Goal: Task Accomplishment & Management: Manage account settings

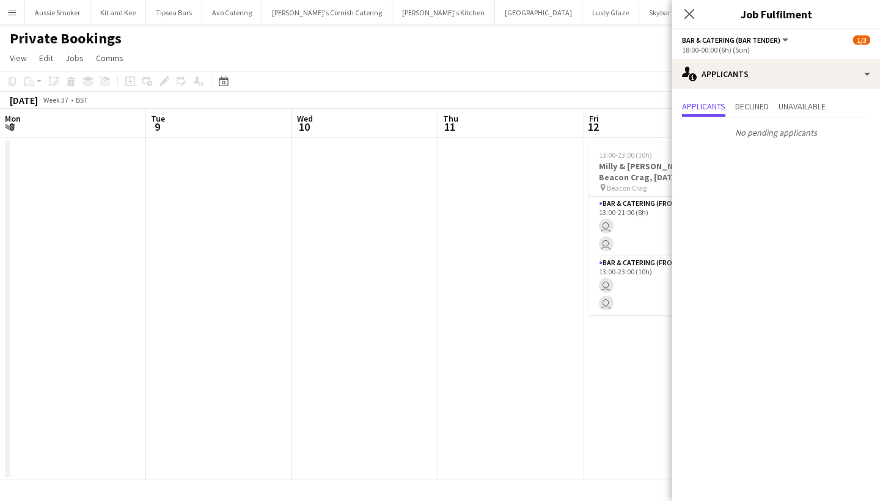
scroll to position [0, 420]
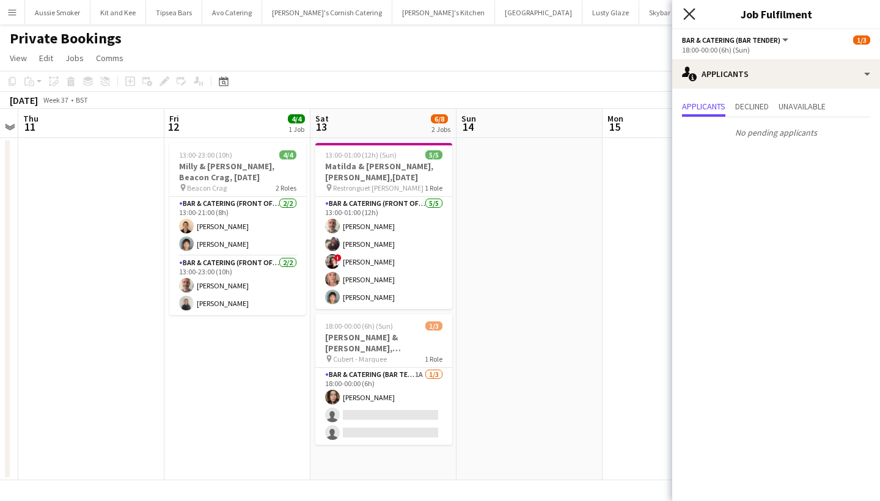
click at [689, 12] on icon "Close pop-in" at bounding box center [689, 14] width 12 height 12
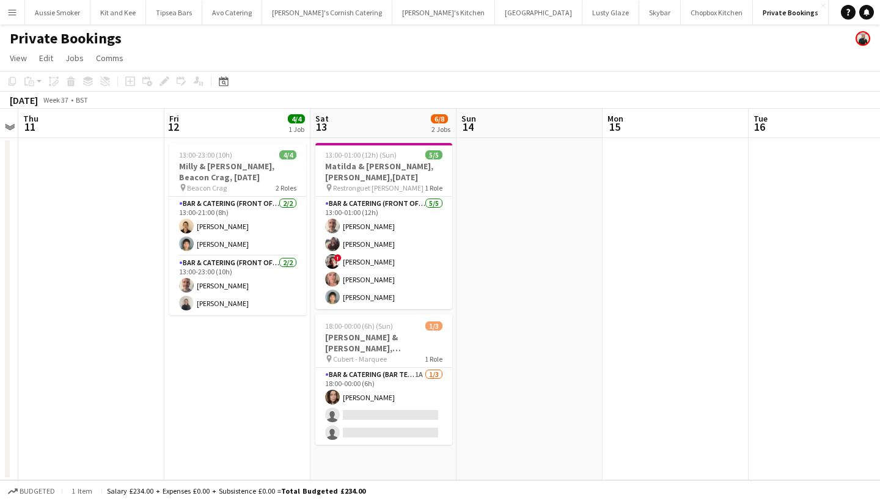
click at [7, 18] on button "Menu" at bounding box center [12, 12] width 24 height 24
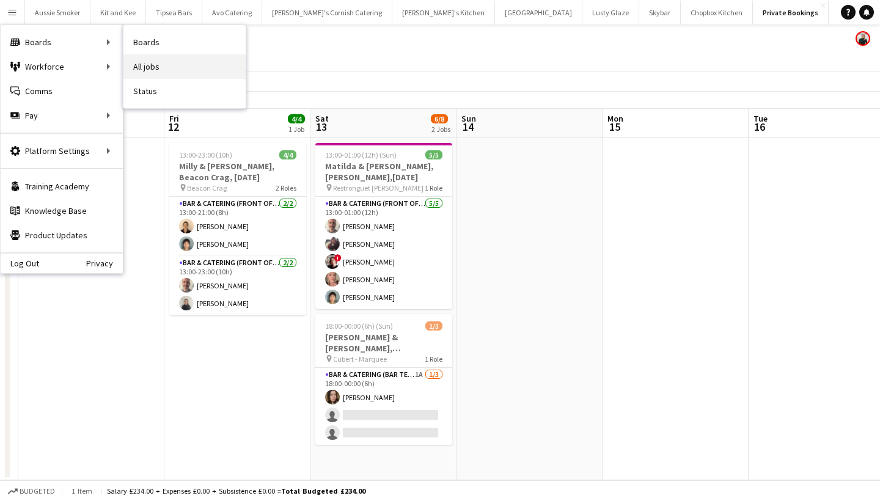
click at [185, 59] on link "All jobs" at bounding box center [184, 66] width 122 height 24
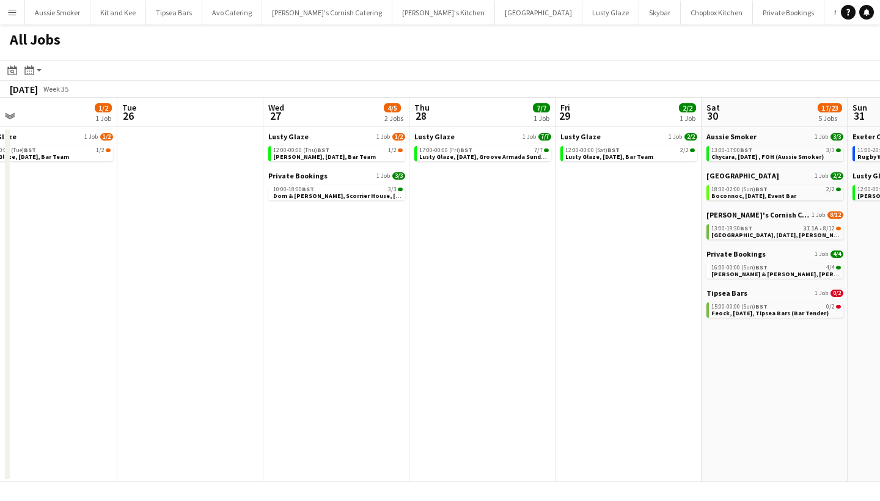
scroll to position [0, 624]
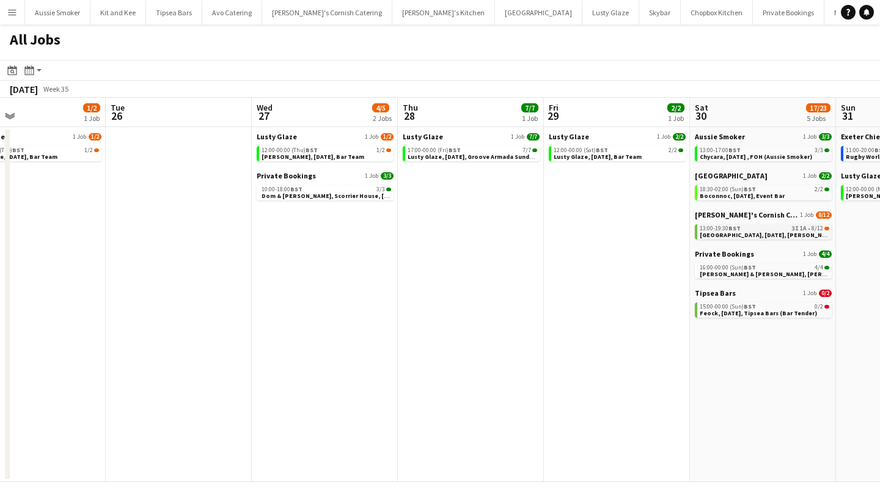
click at [742, 230] on div "13:00-19:30 BST 3I 1A • 8/12" at bounding box center [765, 228] width 130 height 6
click at [780, 232] on span "[GEOGRAPHIC_DATA], [DATE], [PERSON_NAME]'s Catering" at bounding box center [784, 235] width 169 height 8
click at [721, 156] on span "Chycara, [DATE] , FOH (Aussie Smoker)" at bounding box center [756, 157] width 112 height 8
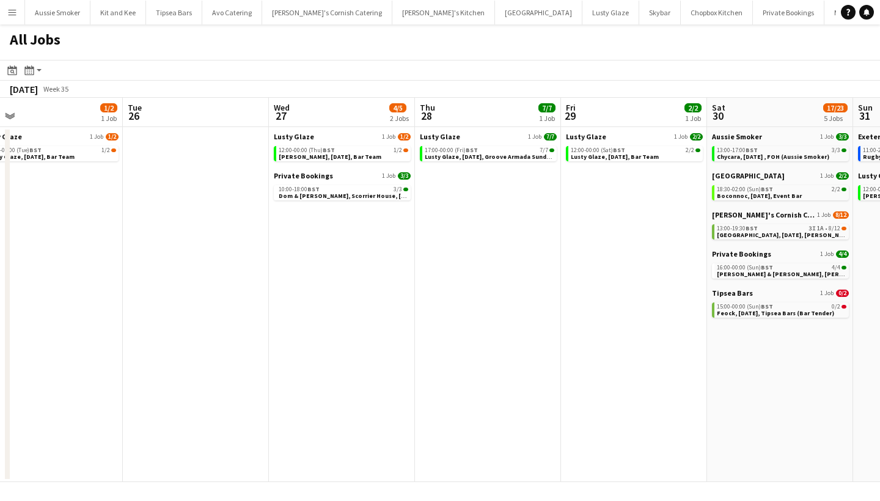
scroll to position [0, 614]
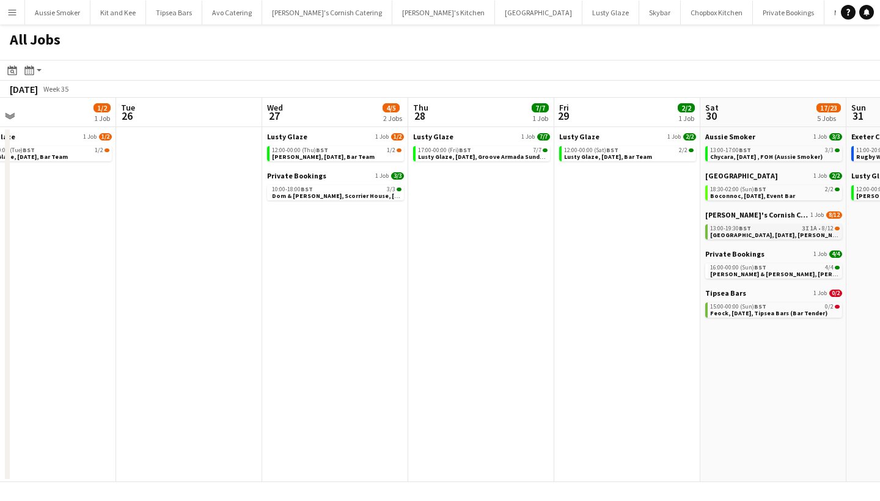
click at [744, 234] on span "[GEOGRAPHIC_DATA], [DATE], [PERSON_NAME]'s Catering" at bounding box center [794, 235] width 169 height 8
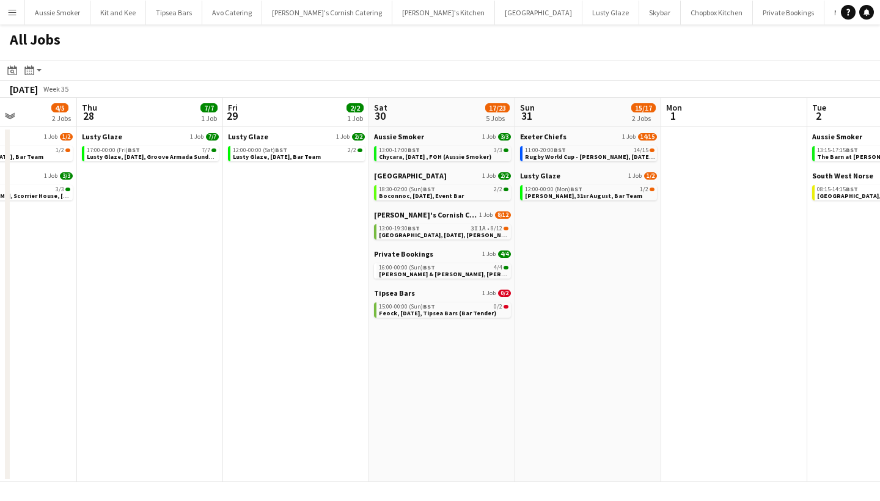
scroll to position [0, 363]
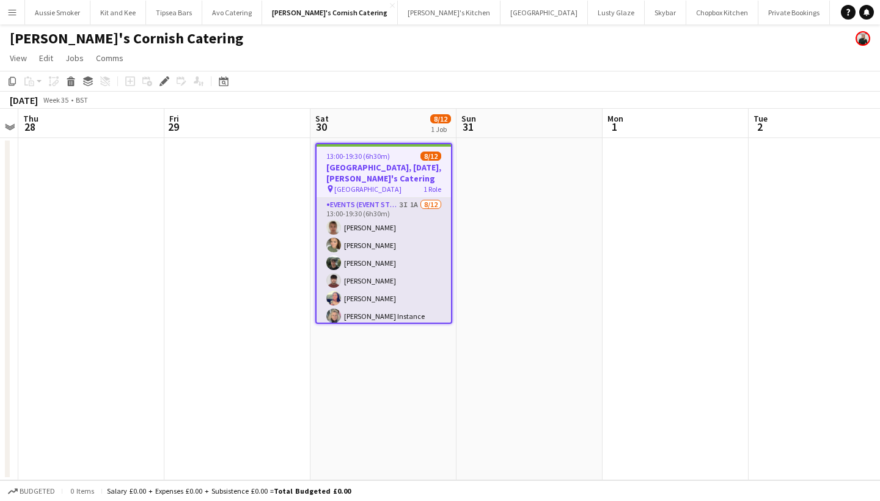
click at [414, 250] on app-card-role "Events (Event Staff) 3I 1A 8/12 13:00-19:30 (6h30m) Debbie Stevens Molly Hazleh…" at bounding box center [383, 316] width 134 height 236
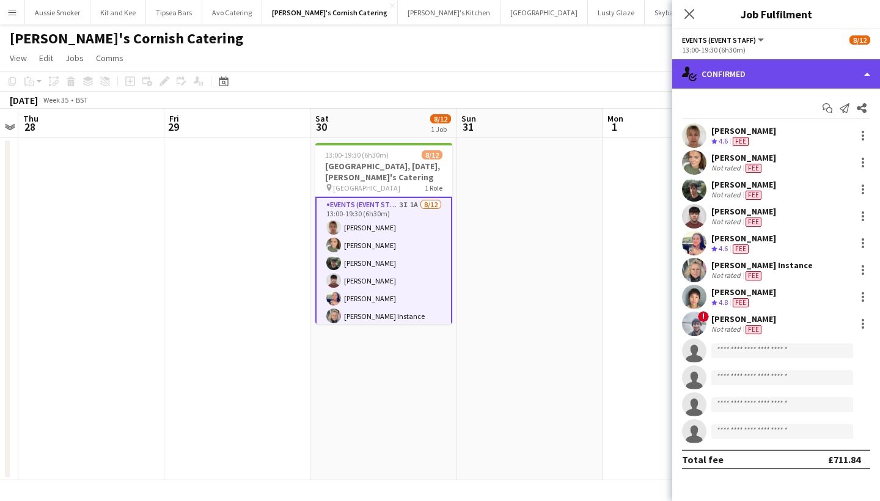
click at [762, 84] on div "single-neutral-actions-check-2 Confirmed" at bounding box center [776, 73] width 208 height 29
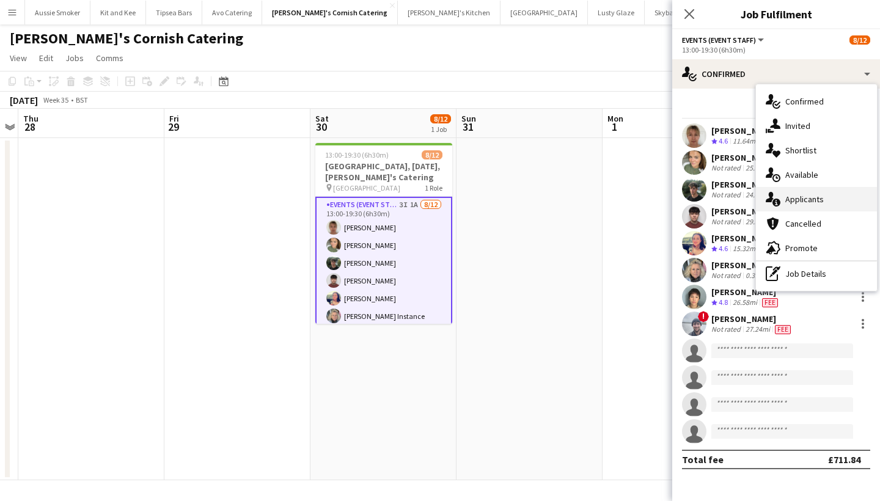
click at [794, 203] on div "single-neutral-actions-information Applicants" at bounding box center [816, 199] width 121 height 24
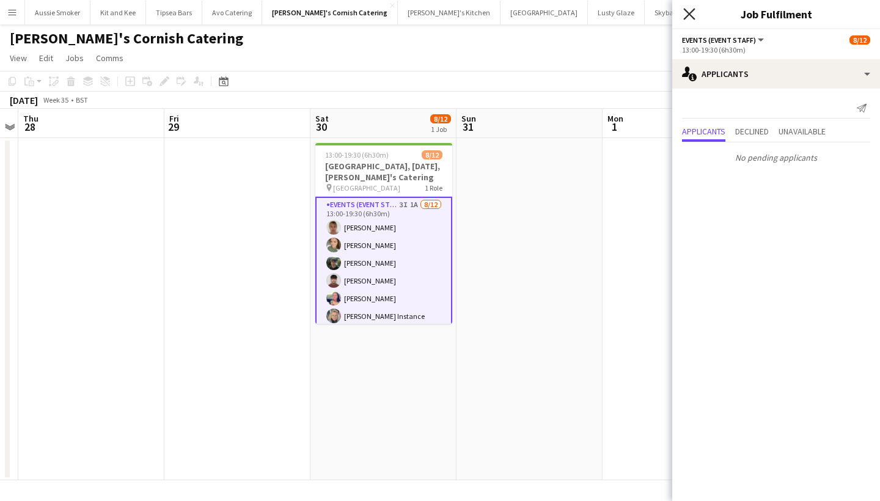
click at [685, 12] on icon "Close pop-in" at bounding box center [689, 14] width 12 height 12
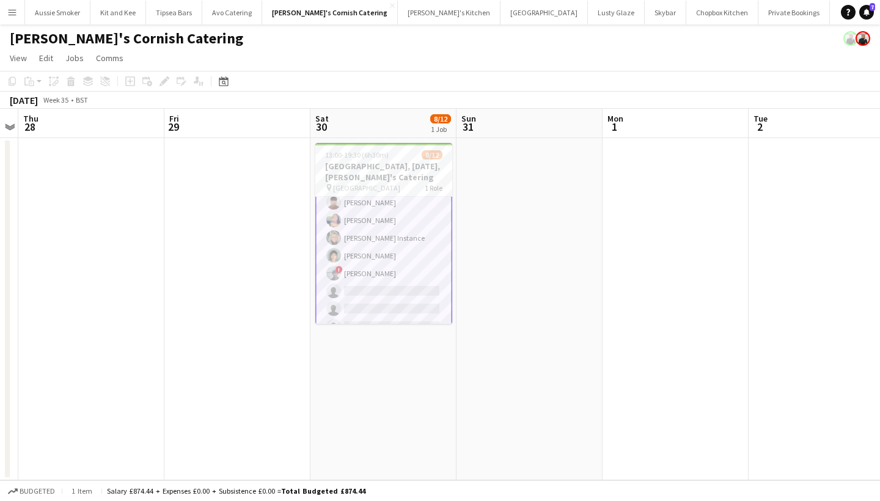
scroll to position [83, 0]
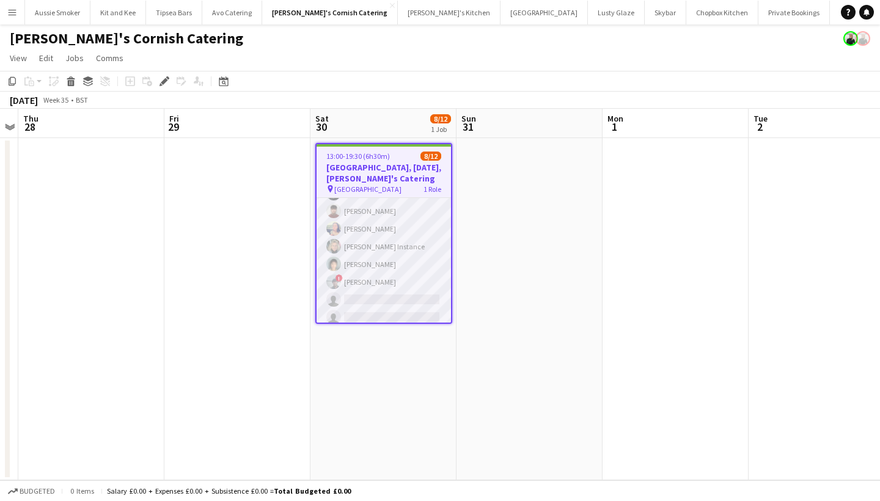
scroll to position [73, 0]
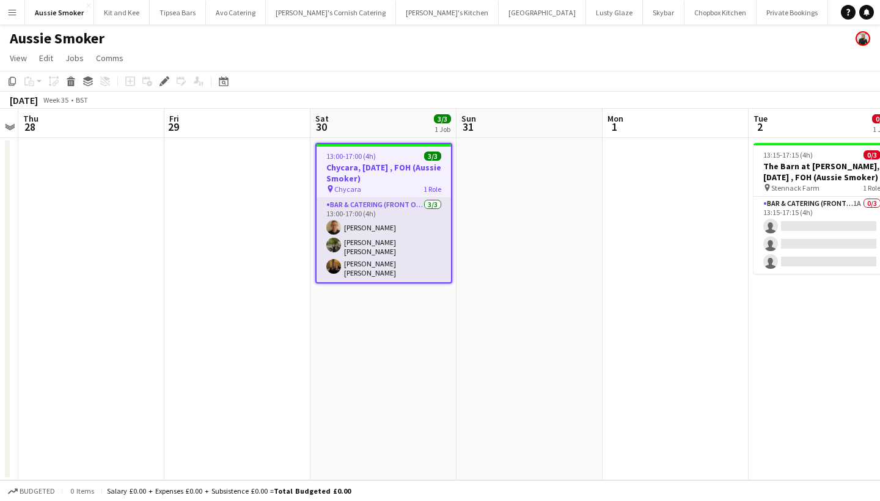
click at [421, 230] on app-card-role "Bar & Catering (Front of House) 3/3 13:00-17:00 (4h) Stephen Teasdale Laura Hea…" at bounding box center [383, 240] width 134 height 84
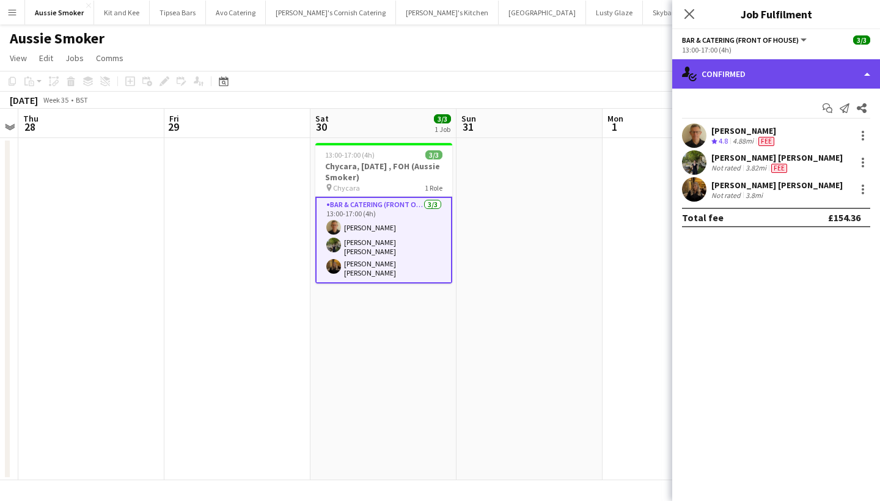
click at [805, 78] on div "single-neutral-actions-check-2 Confirmed" at bounding box center [776, 73] width 208 height 29
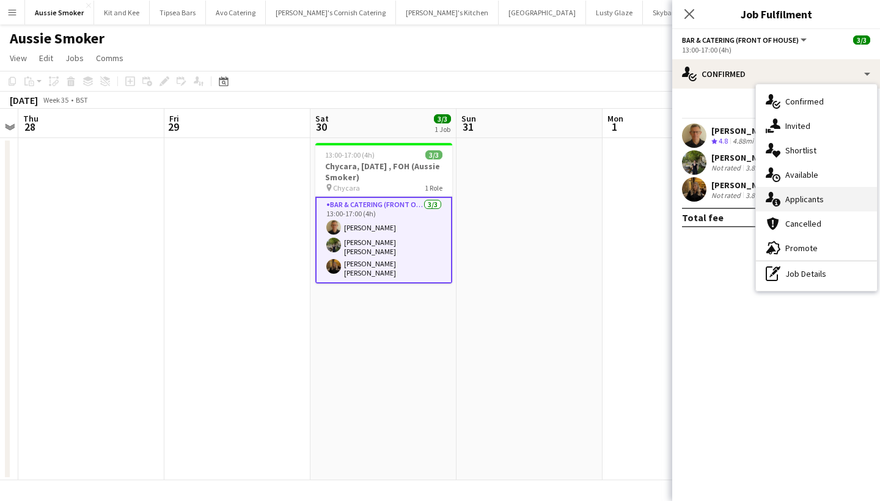
click at [813, 199] on div "single-neutral-actions-information Applicants" at bounding box center [816, 199] width 121 height 24
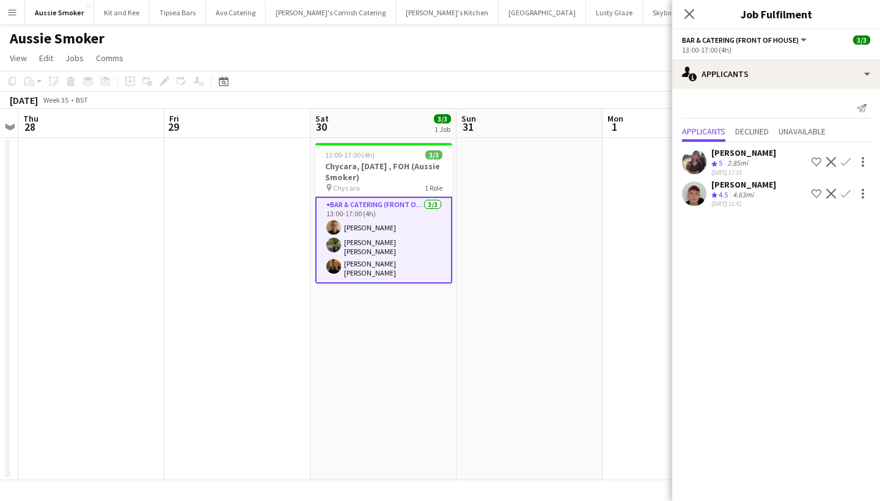
click at [357, 236] on app-card-role "Bar & Catering (Front of House) 3/3 13:00-17:00 (4h) Stephen Teasdale Laura Hea…" at bounding box center [383, 240] width 137 height 87
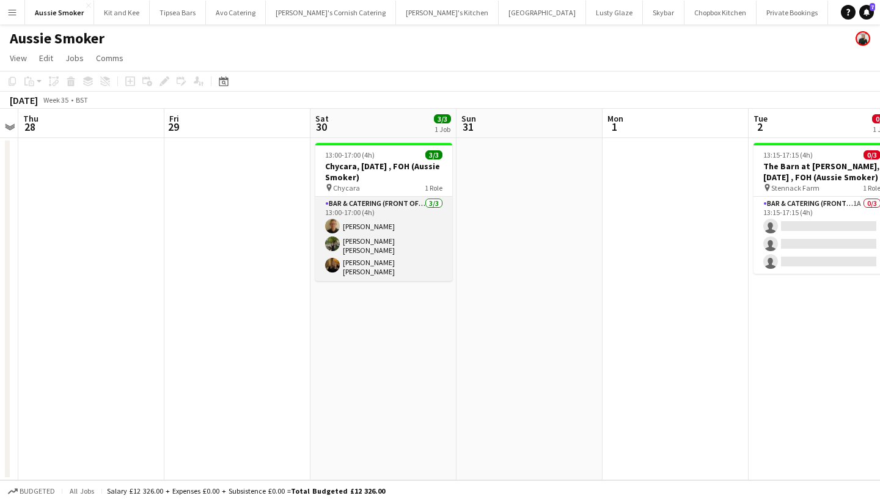
click at [402, 228] on app-card-role "Bar & Catering (Front of House) 3/3 13:00-17:00 (4h) Stephen Teasdale Laura Hea…" at bounding box center [383, 239] width 137 height 84
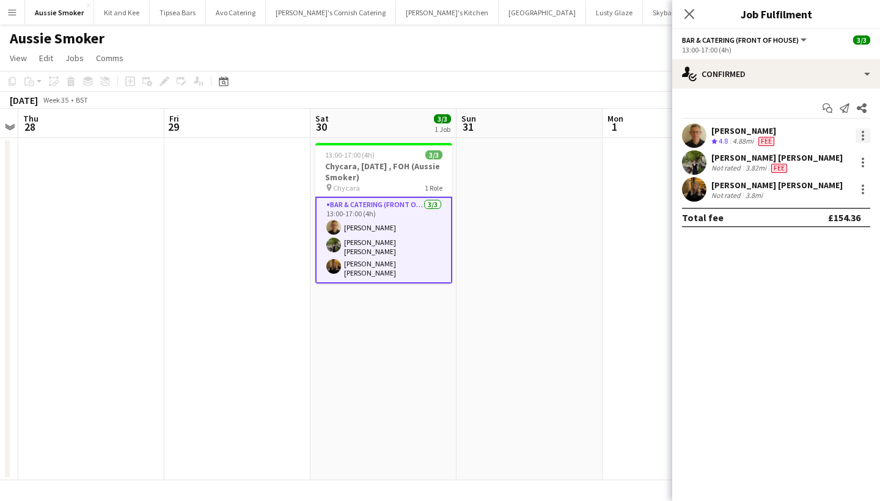
click at [865, 130] on div at bounding box center [862, 135] width 15 height 15
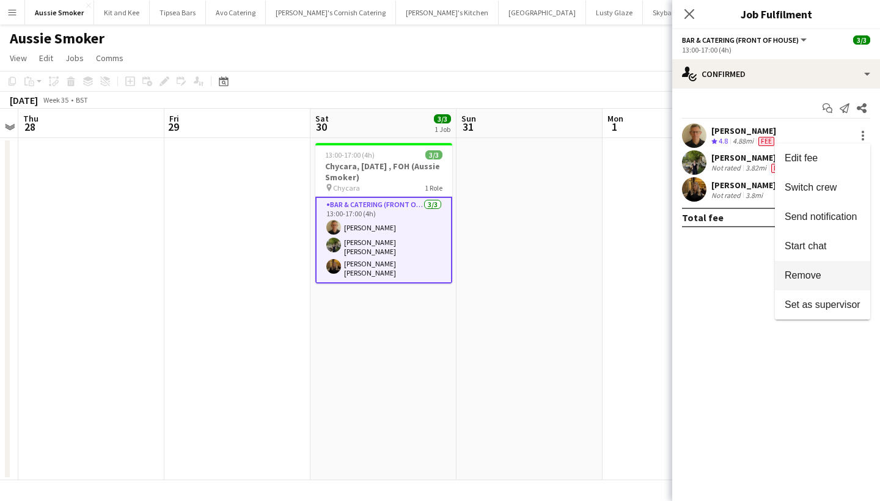
click at [814, 271] on span "Remove" at bounding box center [802, 275] width 37 height 10
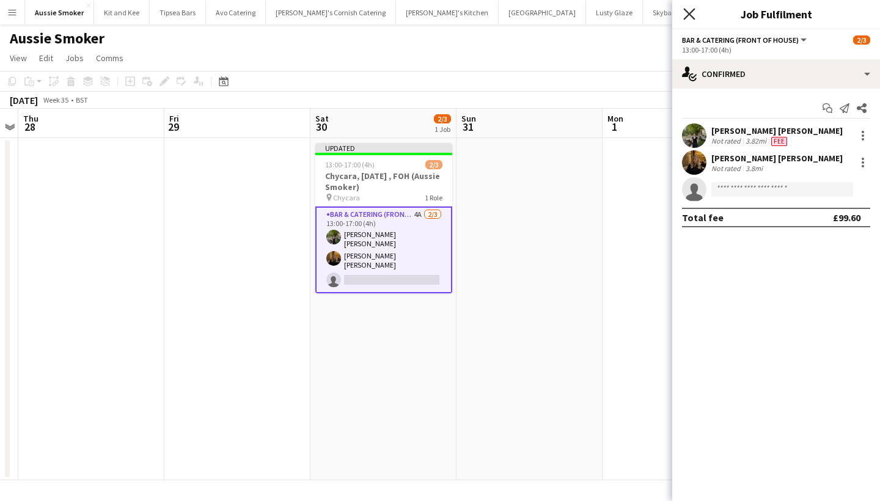
click at [688, 13] on icon at bounding box center [689, 14] width 12 height 12
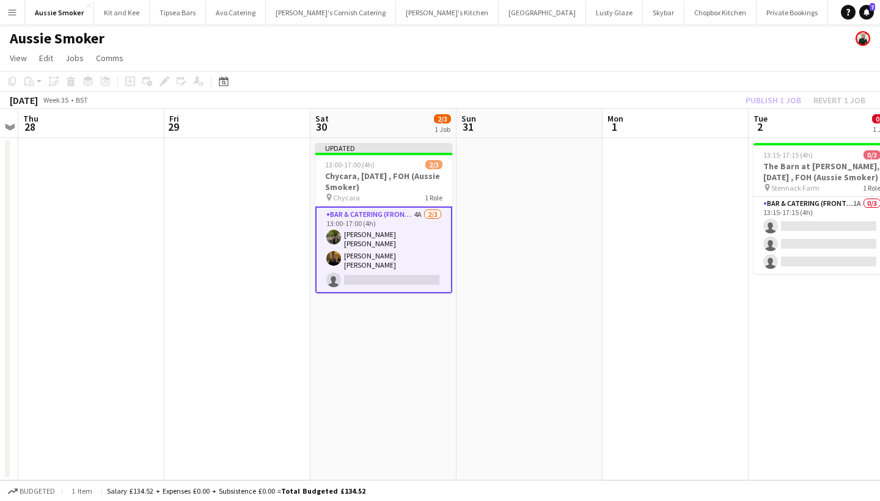
click at [781, 99] on div "Publish 1 job Revert 1 job" at bounding box center [805, 100] width 149 height 16
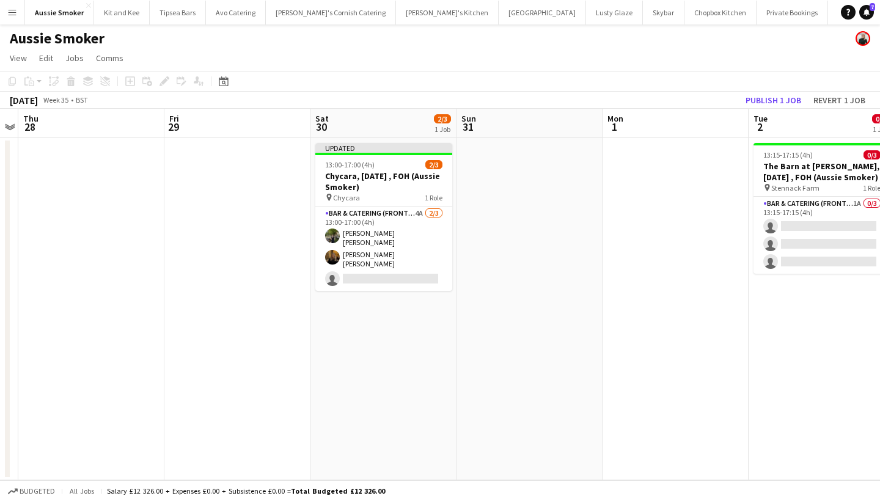
click at [781, 99] on button "Publish 1 job" at bounding box center [772, 100] width 65 height 16
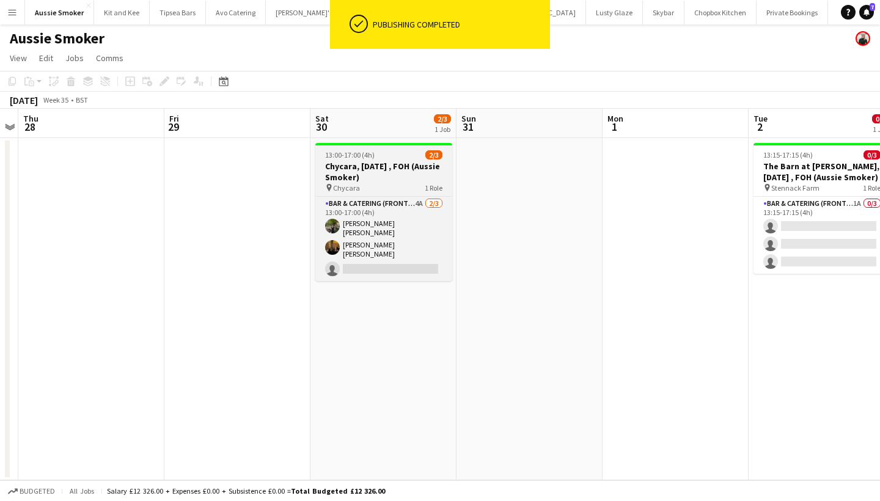
click at [394, 255] on app-card-role "Bar & Catering (Front of House) 4A 2/3 13:00-17:00 (4h) Laura Heather Evelyn He…" at bounding box center [383, 239] width 137 height 84
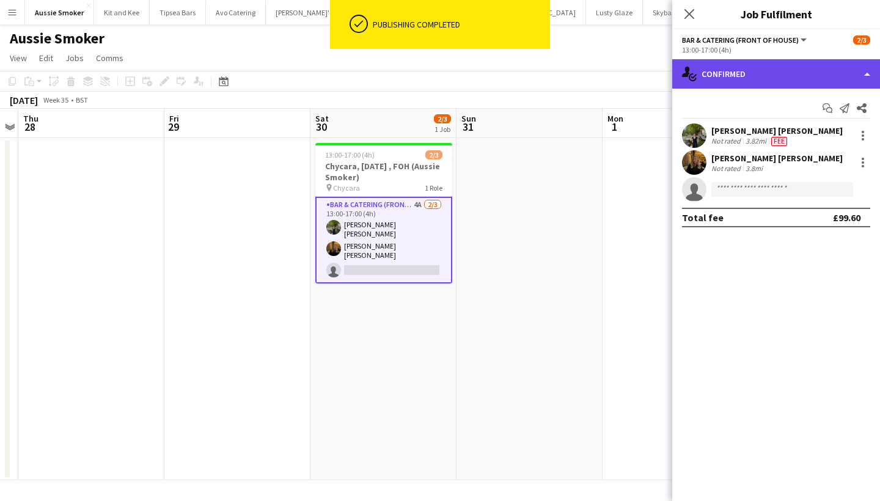
click at [772, 66] on div "single-neutral-actions-check-2 Confirmed" at bounding box center [776, 73] width 208 height 29
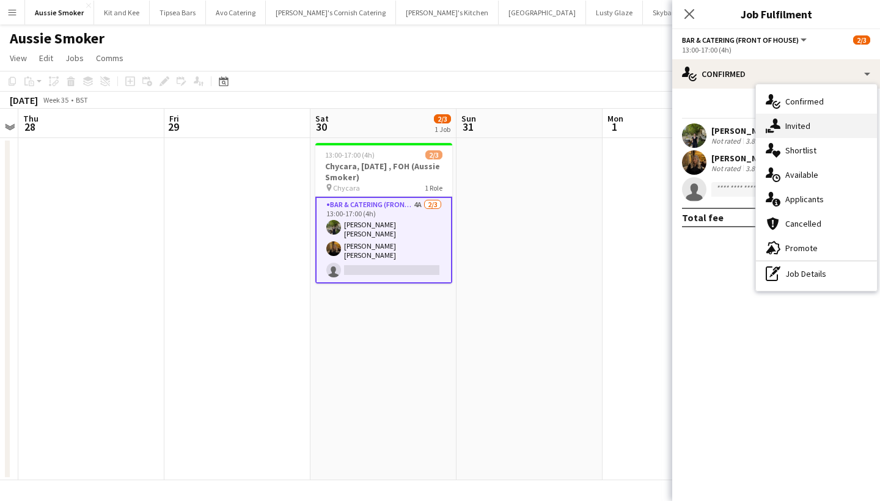
click at [799, 121] on div "single-neutral-actions-share-1 Invited" at bounding box center [816, 126] width 121 height 24
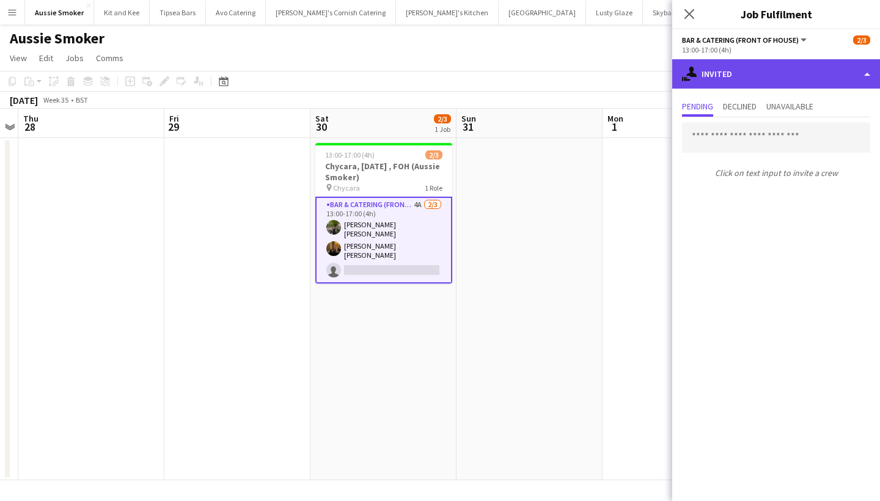
click at [762, 78] on div "single-neutral-actions-share-1 Invited" at bounding box center [776, 73] width 208 height 29
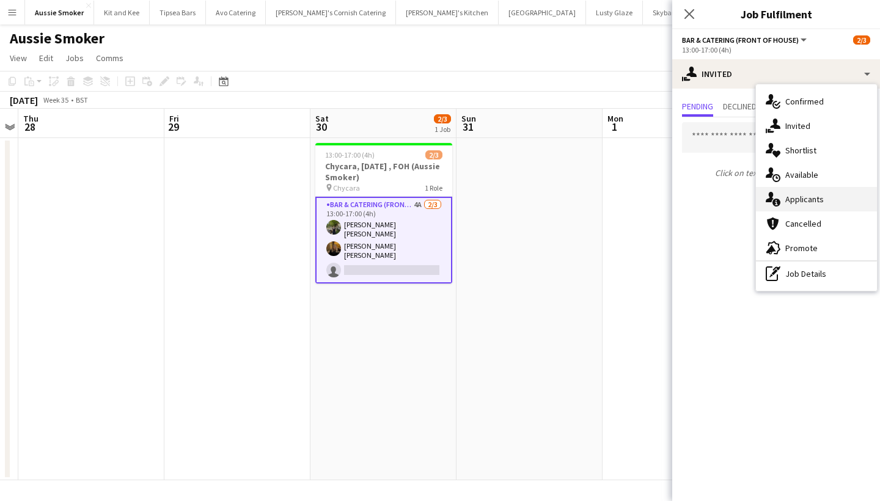
click at [780, 195] on icon "single-neutral-actions-information" at bounding box center [773, 199] width 15 height 15
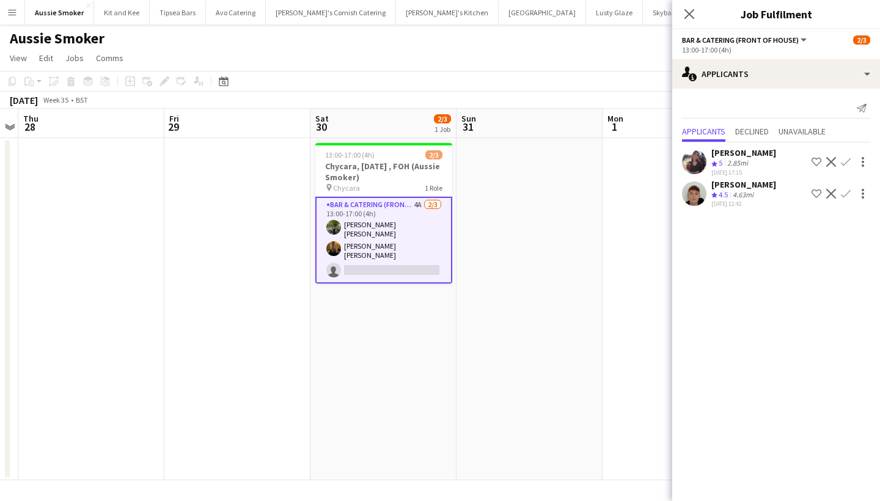
click at [846, 159] on app-icon "Confirm" at bounding box center [846, 162] width 10 height 10
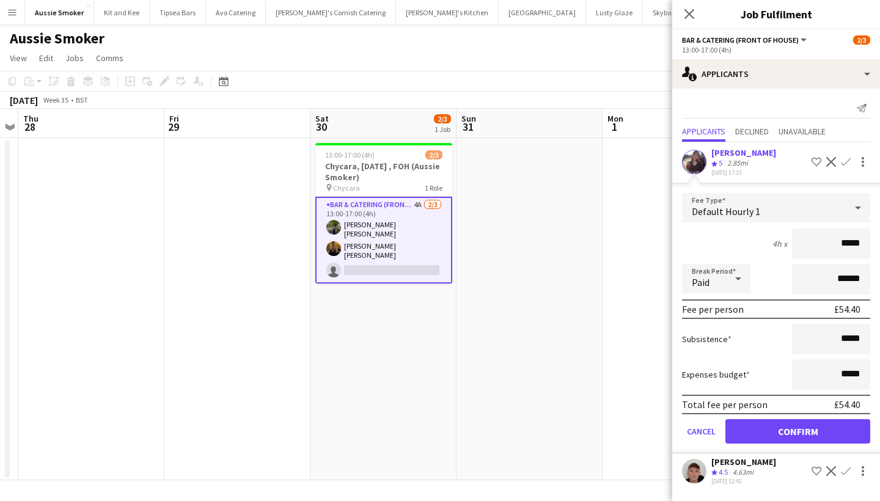
type input "******"
click at [815, 436] on button "Confirm" at bounding box center [797, 431] width 145 height 24
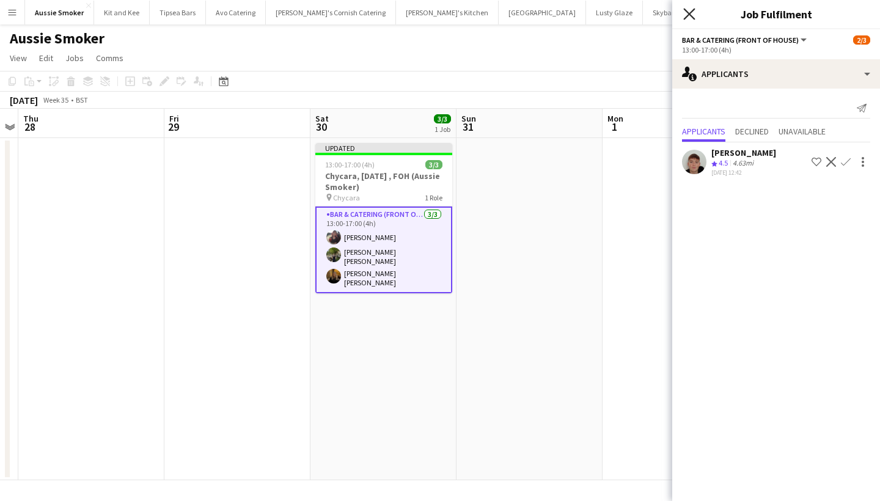
click at [684, 16] on icon "Close pop-in" at bounding box center [689, 14] width 12 height 12
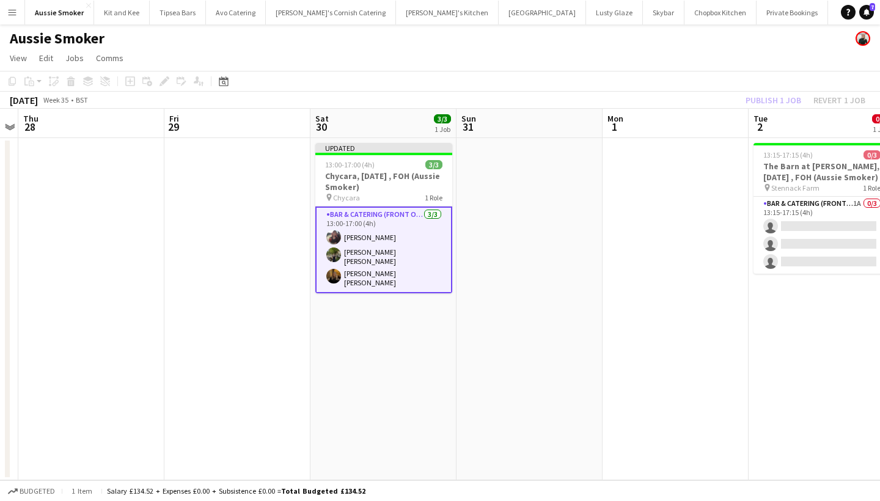
click at [770, 104] on div "Publish 1 job Revert 1 job" at bounding box center [805, 100] width 149 height 16
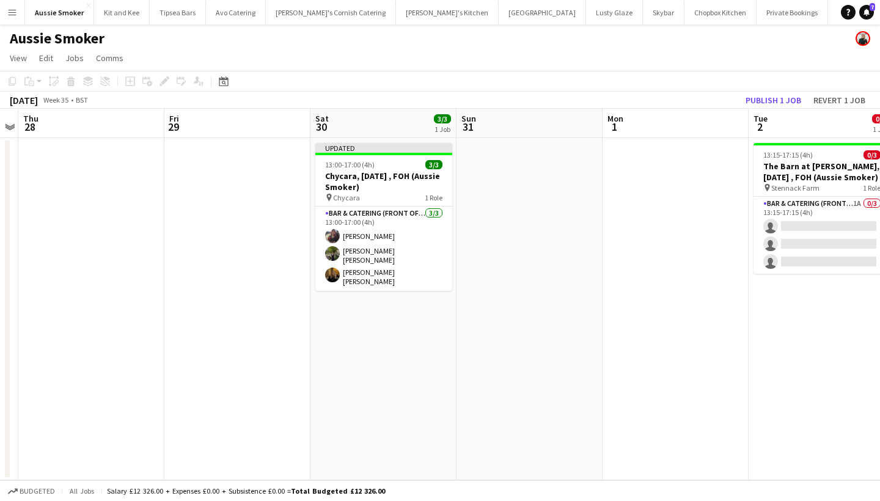
click at [770, 104] on button "Publish 1 job" at bounding box center [772, 100] width 65 height 16
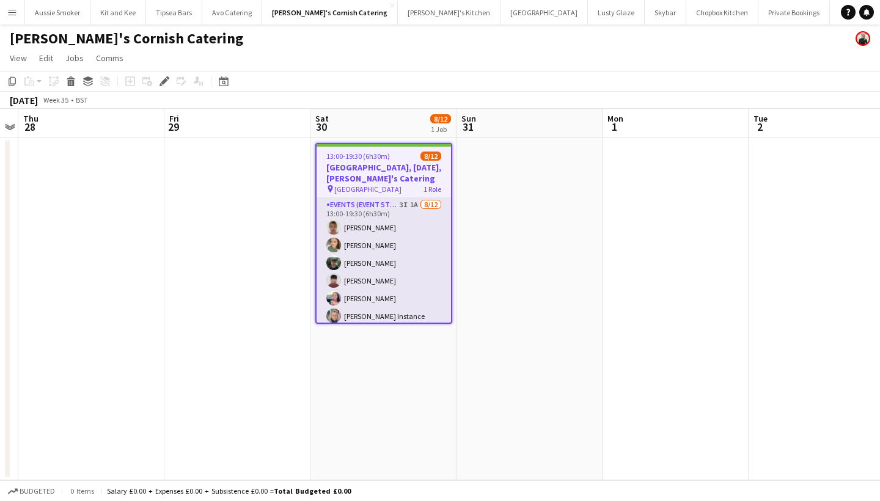
click at [409, 264] on app-card-role "Events (Event Staff) 3I 1A [DATE] 13:00-19:30 (6h30m) [PERSON_NAME] [PERSON_NAM…" at bounding box center [383, 316] width 134 height 236
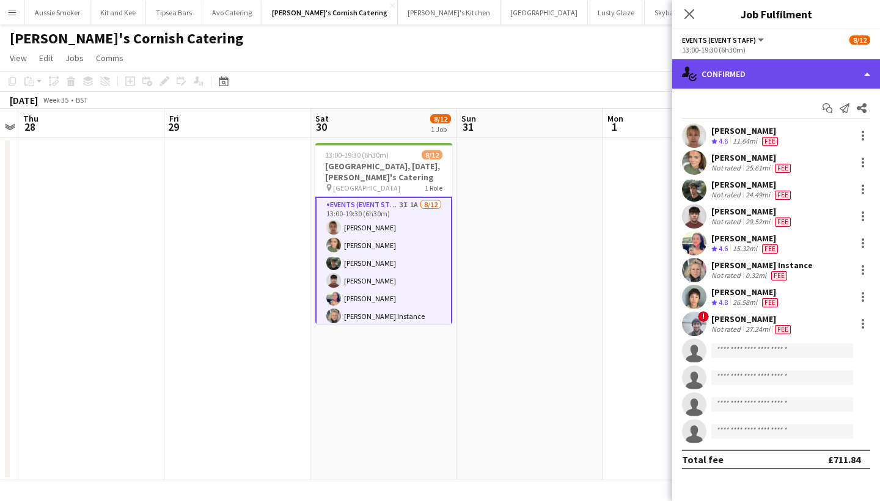
click at [818, 69] on div "single-neutral-actions-check-2 Confirmed" at bounding box center [776, 73] width 208 height 29
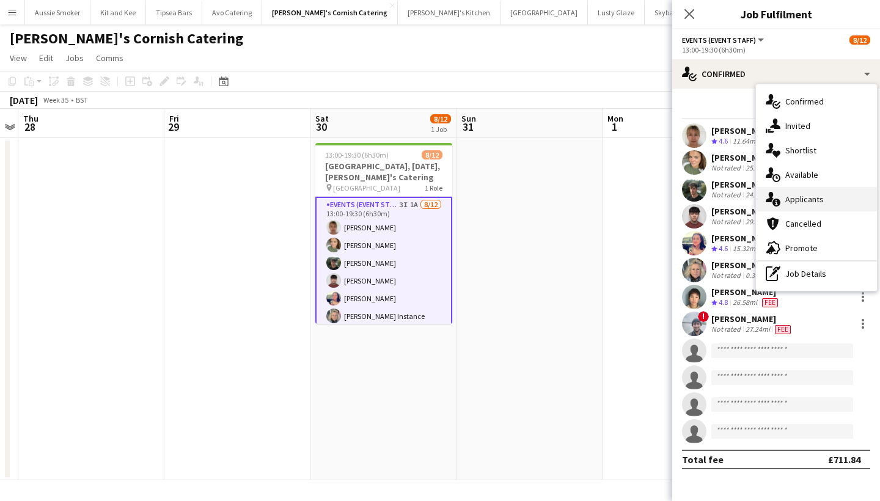
click at [812, 197] on div "single-neutral-actions-information Applicants" at bounding box center [816, 199] width 121 height 24
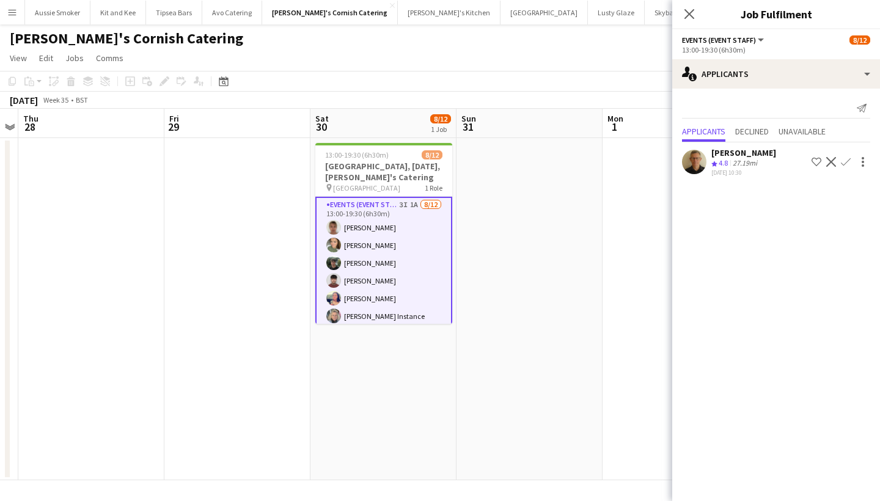
click at [846, 161] on app-icon "Confirm" at bounding box center [846, 162] width 10 height 10
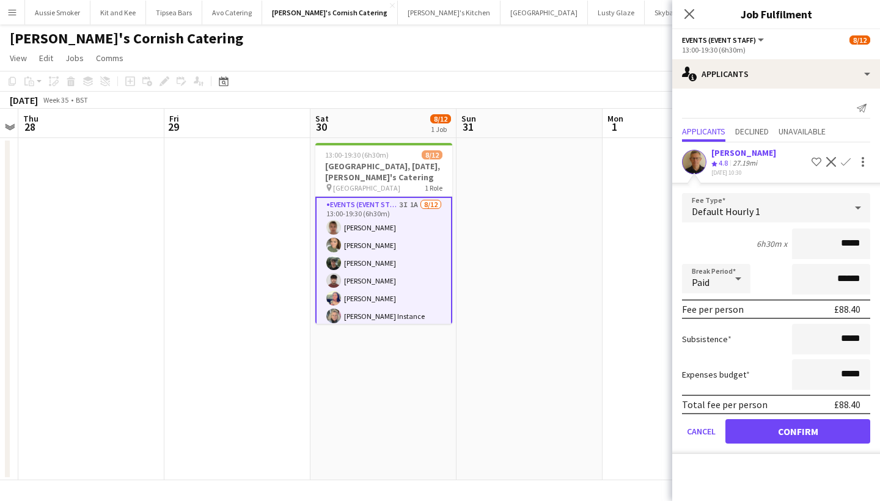
type input "******"
click at [792, 420] on button "Confirm" at bounding box center [797, 431] width 145 height 24
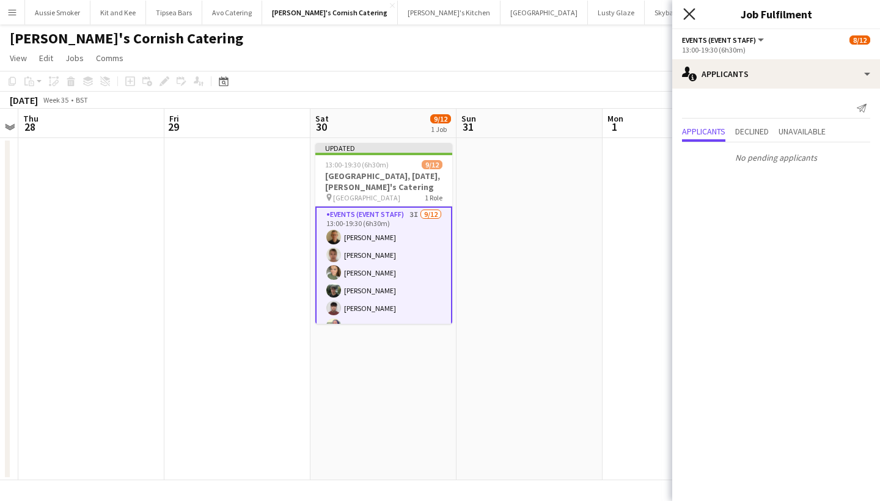
click at [692, 12] on icon "Close pop-in" at bounding box center [689, 14] width 12 height 12
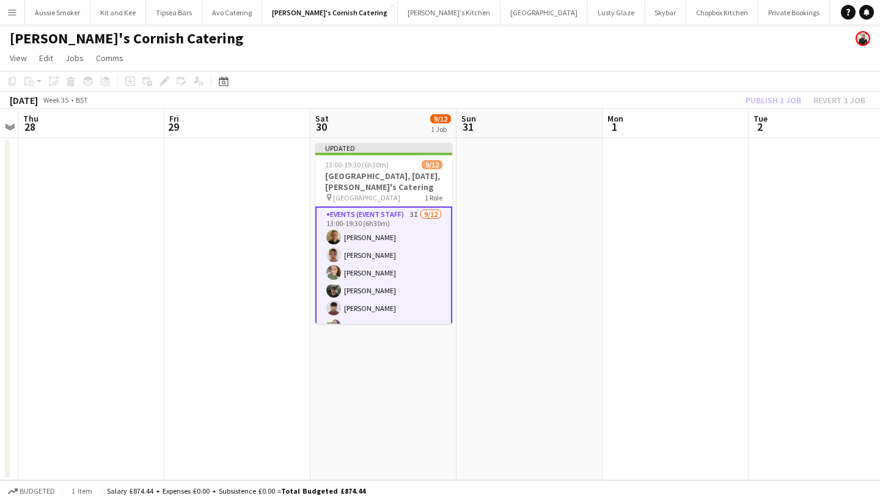
click at [783, 106] on div "Publish 1 job Revert 1 job" at bounding box center [805, 100] width 149 height 16
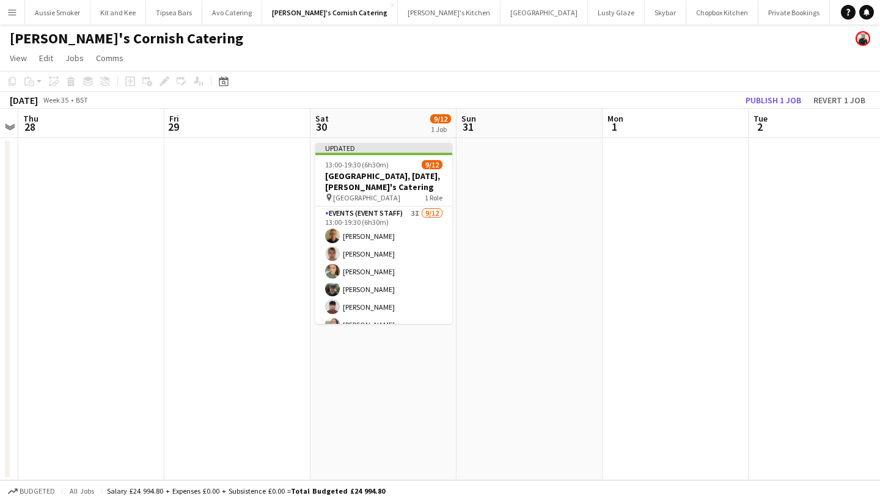
click at [783, 106] on button "Publish 1 job" at bounding box center [772, 100] width 65 height 16
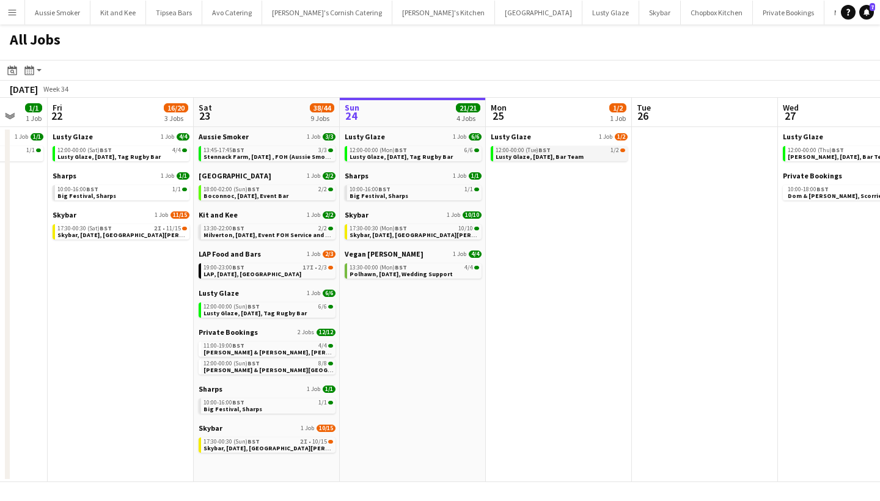
scroll to position [0, 391]
click at [547, 153] on span "Lusty Glaze, [DATE], Bar Team" at bounding box center [539, 157] width 88 height 8
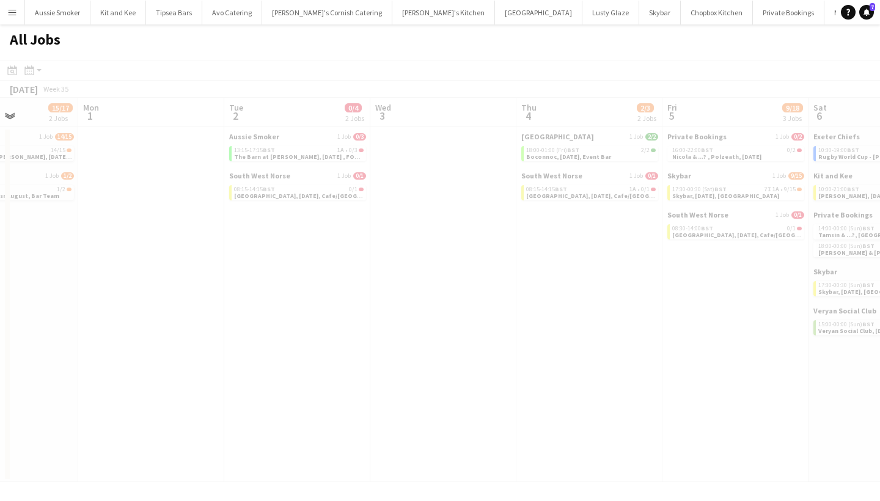
scroll to position [0, 371]
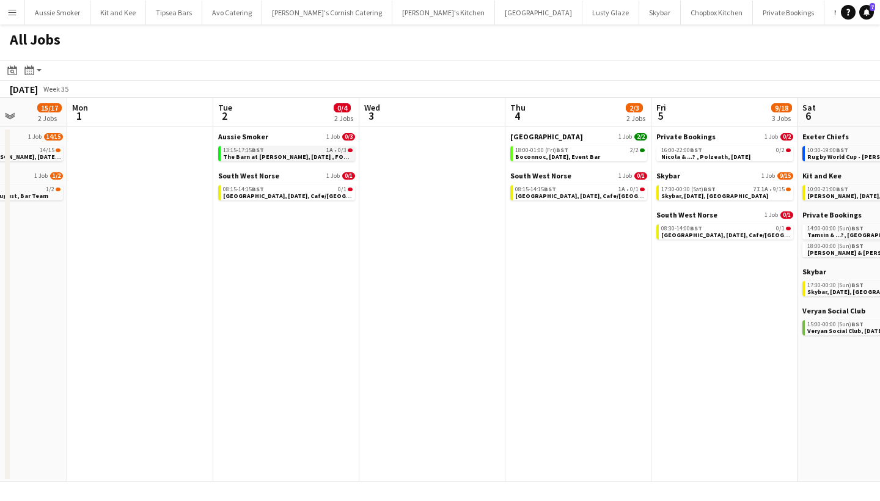
click at [312, 157] on span "The Barn at [PERSON_NAME], [DATE] , FOH (Aussie Smoker)" at bounding box center [310, 157] width 174 height 8
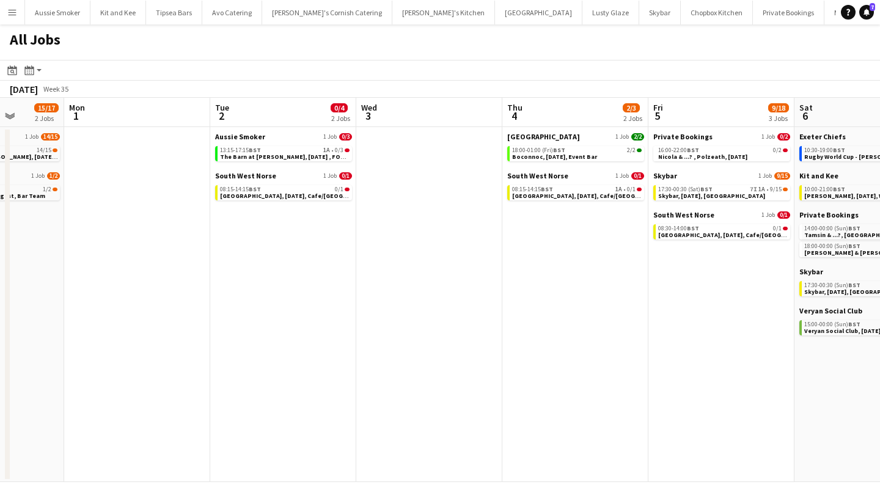
scroll to position [0, 375]
click at [539, 190] on span "08:15-14:15 BST" at bounding box center [531, 189] width 41 height 6
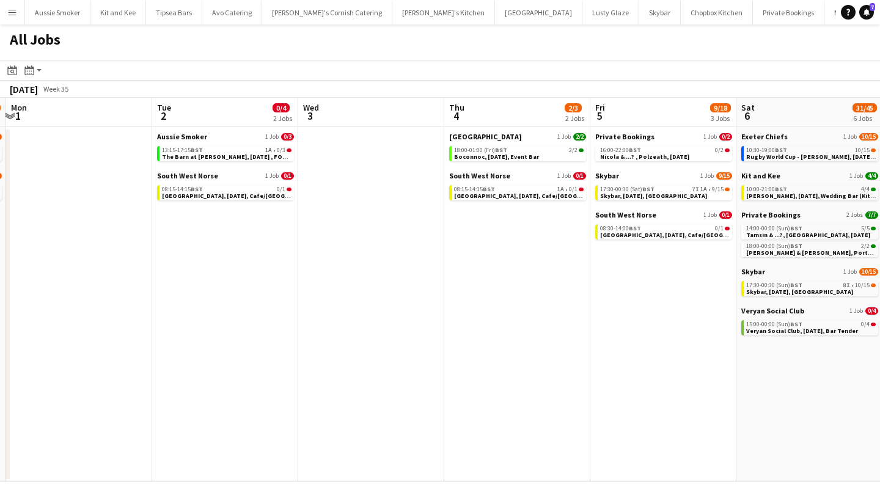
scroll to position [0, 435]
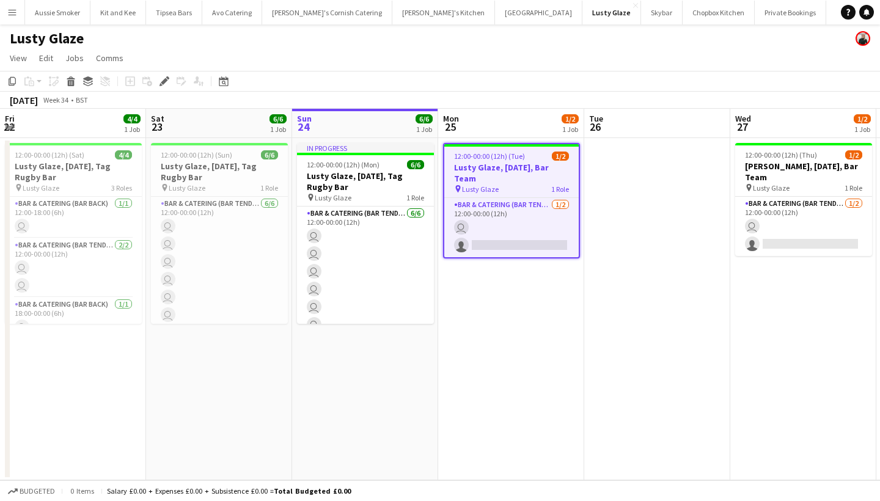
scroll to position [0, 420]
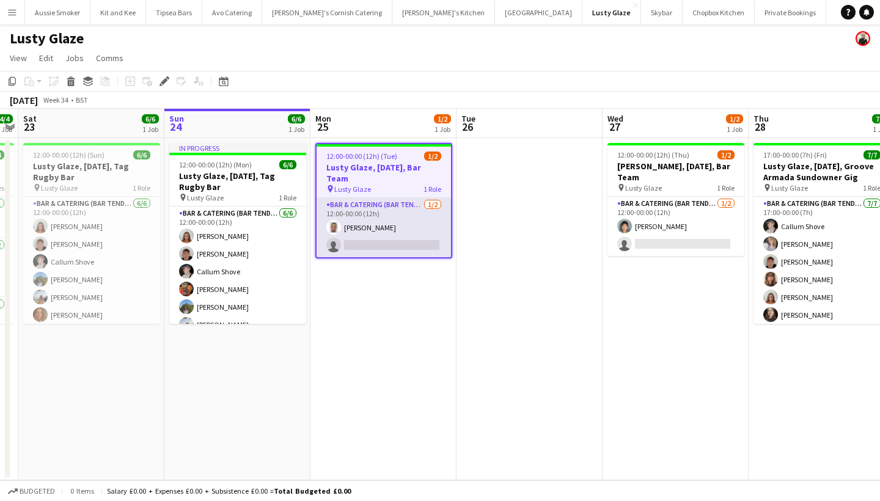
click at [400, 233] on app-card-role "Bar & Catering (Bar Tender) 1/2 12:00-00:00 (12h) Leila Tejeiro-Mason single-ne…" at bounding box center [383, 227] width 134 height 59
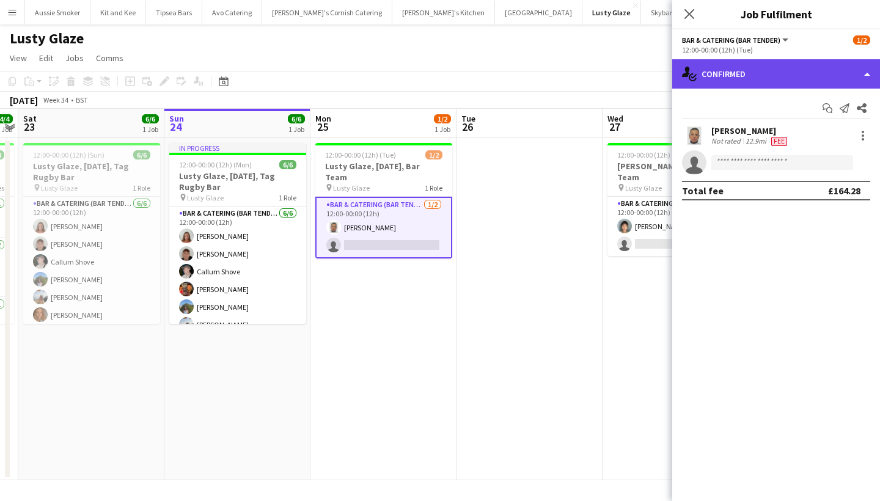
click at [726, 65] on div "single-neutral-actions-check-2 Confirmed" at bounding box center [776, 73] width 208 height 29
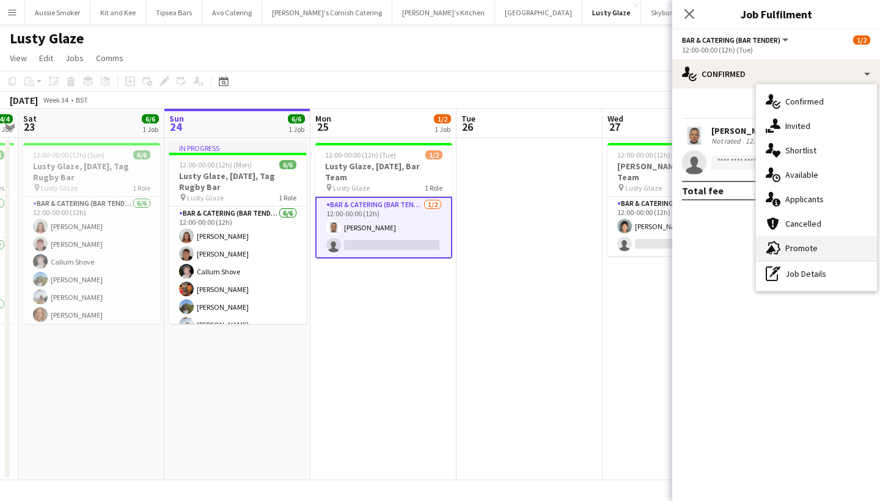
click at [790, 255] on div "advertising-megaphone Promote" at bounding box center [816, 248] width 121 height 24
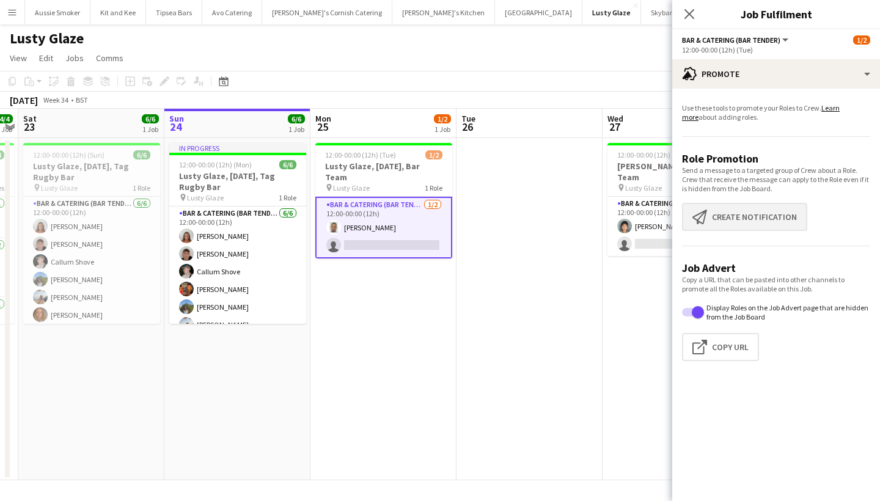
click at [748, 211] on button "Create notification Create notification" at bounding box center [744, 217] width 125 height 28
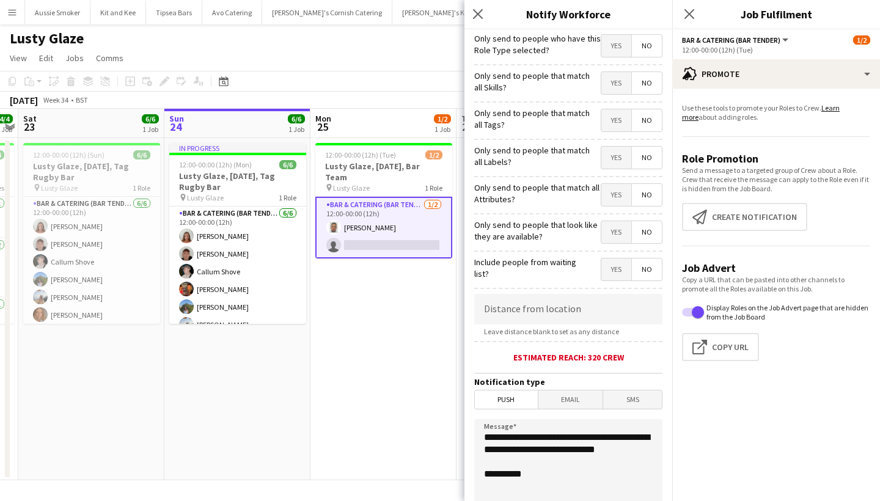
scroll to position [12, 0]
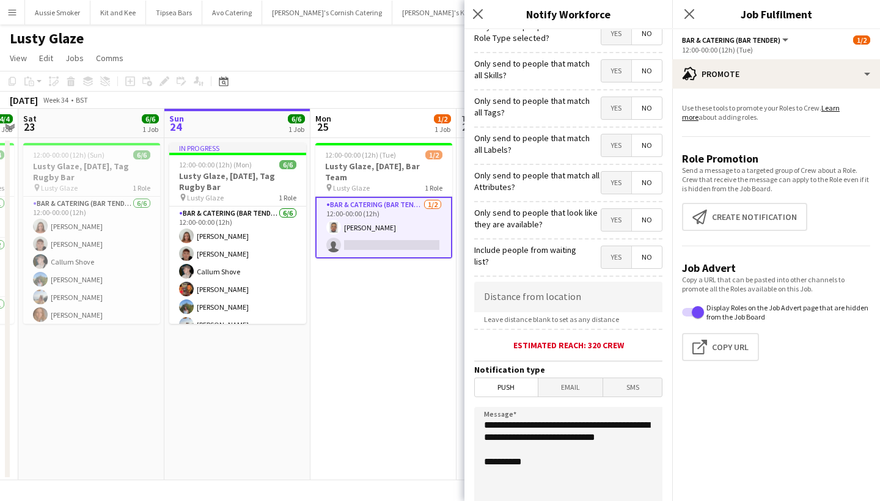
click at [488, 423] on textarea "**********" at bounding box center [568, 482] width 188 height 150
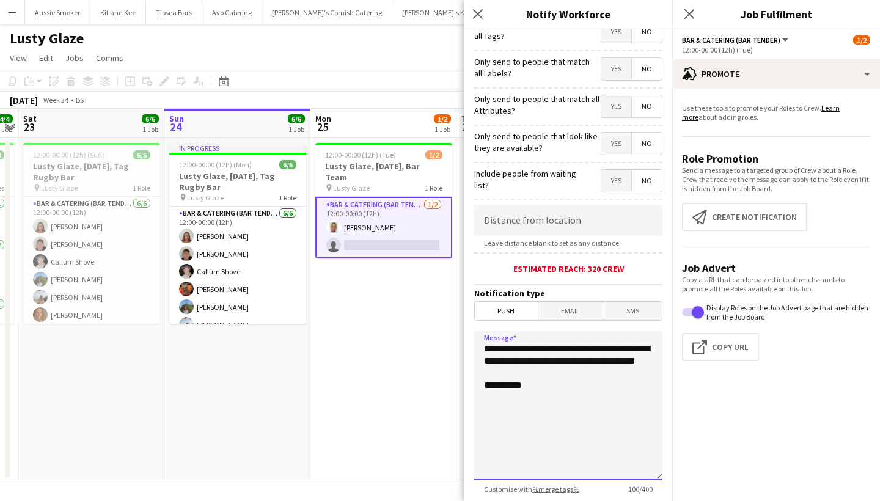
scroll to position [139, 0]
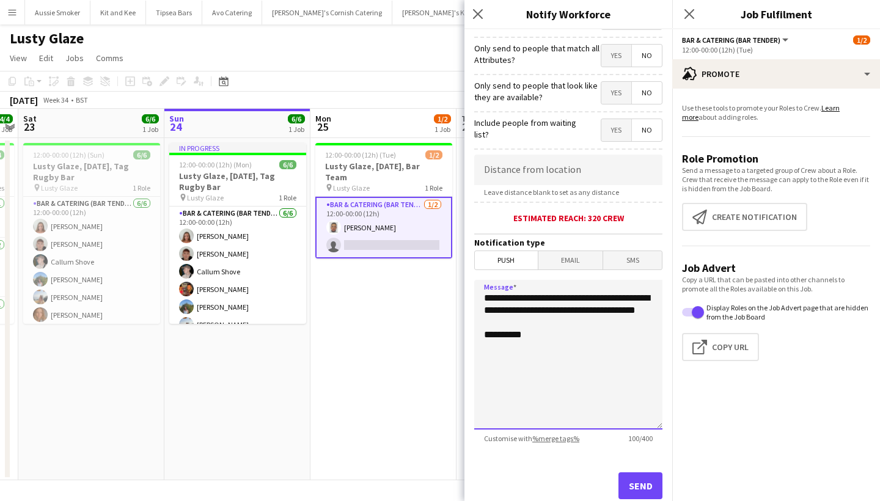
type textarea "**********"
click at [636, 487] on button "Send" at bounding box center [640, 485] width 44 height 27
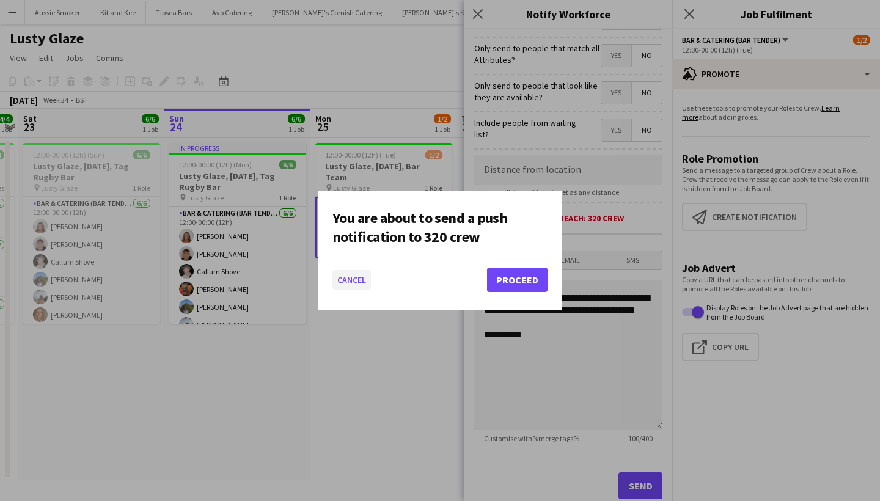
click at [343, 277] on button "Cancel" at bounding box center [351, 280] width 38 height 20
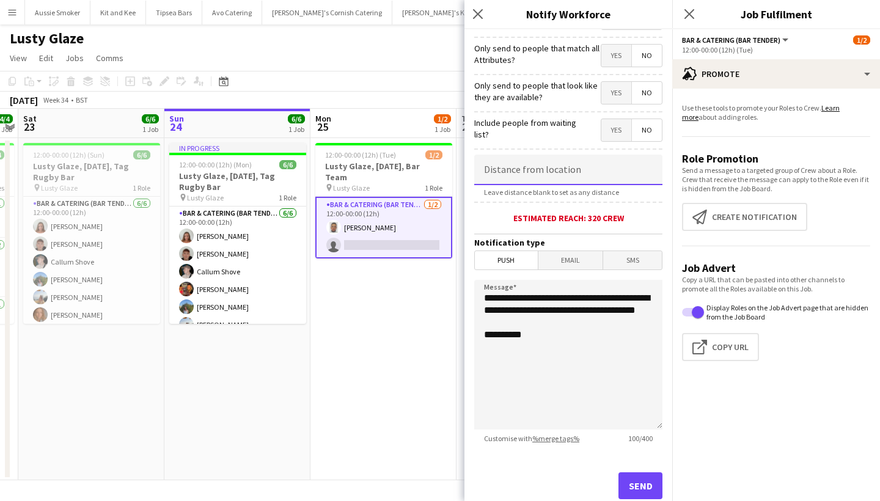
click at [519, 165] on input at bounding box center [568, 170] width 188 height 31
type input "*****"
click at [640, 478] on button "Send" at bounding box center [640, 485] width 44 height 27
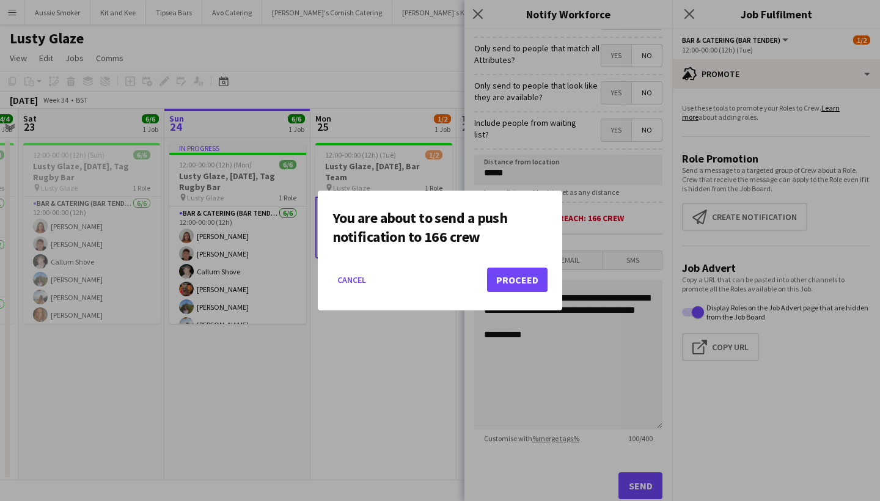
click at [517, 273] on button "Proceed" at bounding box center [517, 280] width 60 height 24
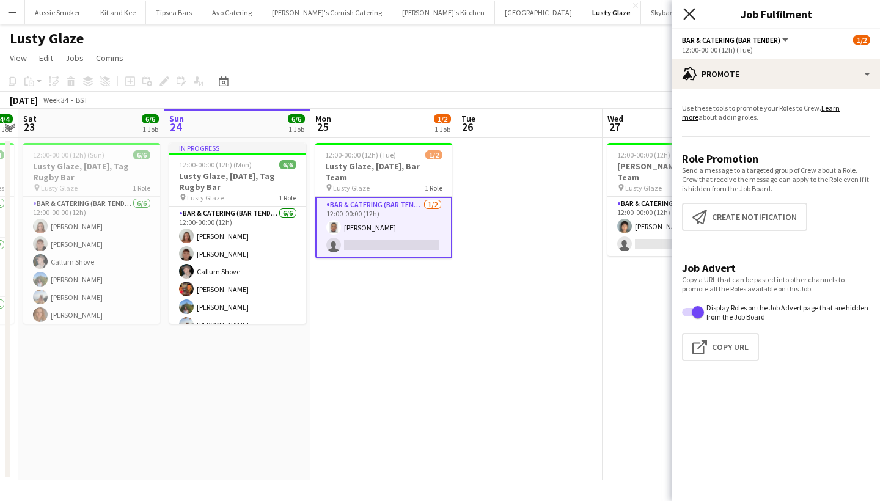
click at [690, 15] on icon at bounding box center [689, 14] width 12 height 12
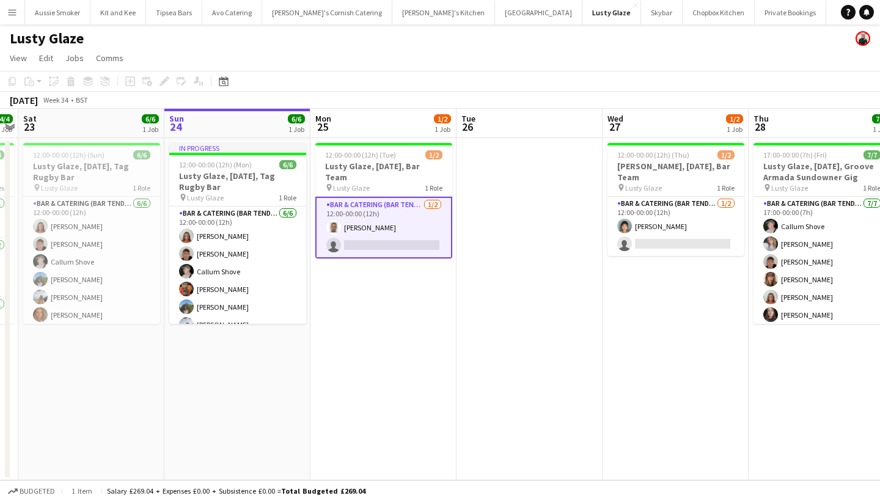
click at [405, 233] on app-card-role "Bar & Catering (Bar Tender) 1/2 12:00-00:00 (12h) Leila Tejeiro-Mason single-ne…" at bounding box center [383, 228] width 137 height 62
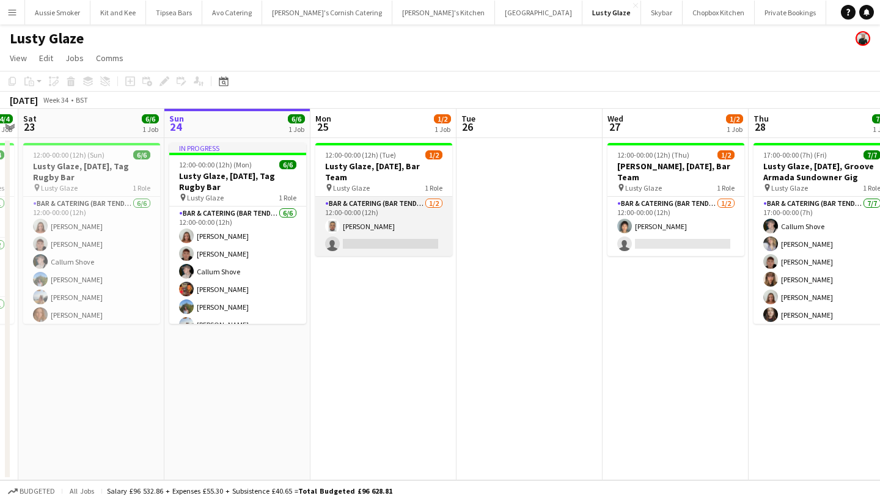
click at [399, 232] on app-card-role "Bar & Catering (Bar Tender) 1/2 12:00-00:00 (12h) Leila Tejeiro-Mason single-ne…" at bounding box center [383, 226] width 137 height 59
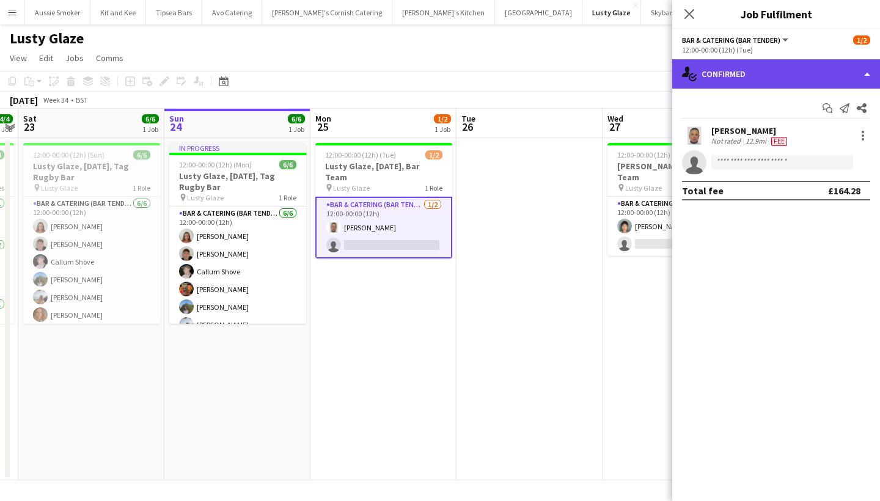
click at [726, 82] on div "single-neutral-actions-check-2 Confirmed" at bounding box center [776, 73] width 208 height 29
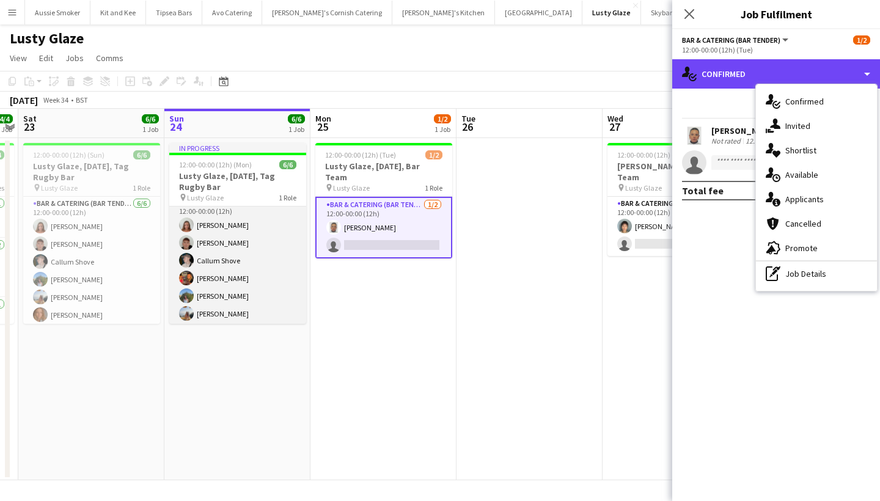
scroll to position [12, 0]
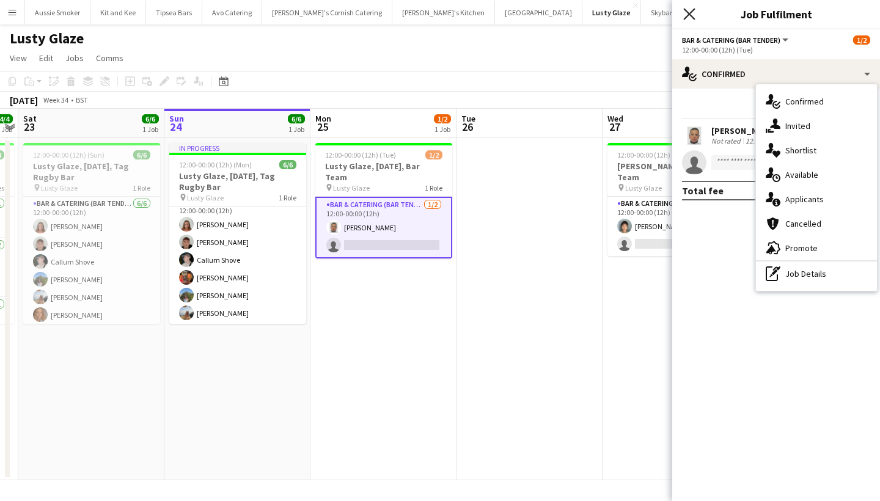
click at [685, 16] on icon "Close pop-in" at bounding box center [689, 14] width 12 height 12
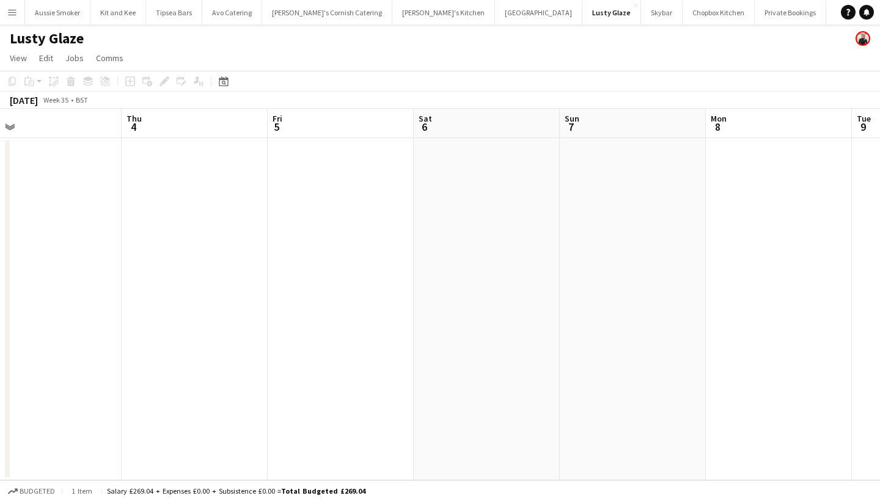
scroll to position [0, 349]
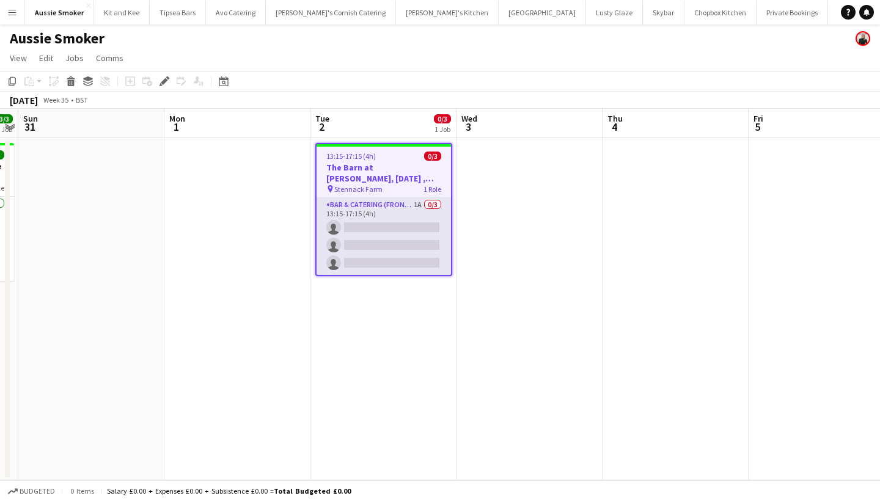
click at [395, 225] on app-card-role "Bar & Catering (Front of House) 1A 0/3 13:15-17:15 (4h) single-neutral-actions …" at bounding box center [383, 236] width 134 height 77
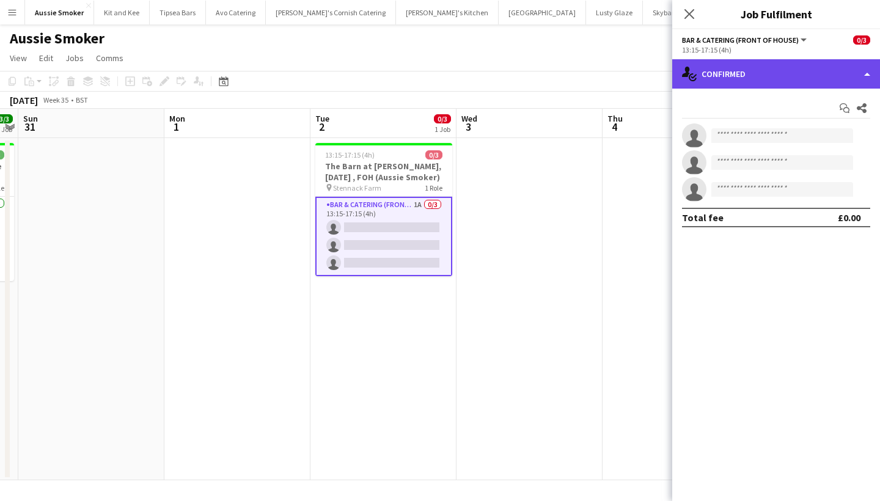
click at [785, 73] on div "single-neutral-actions-check-2 Confirmed" at bounding box center [776, 73] width 208 height 29
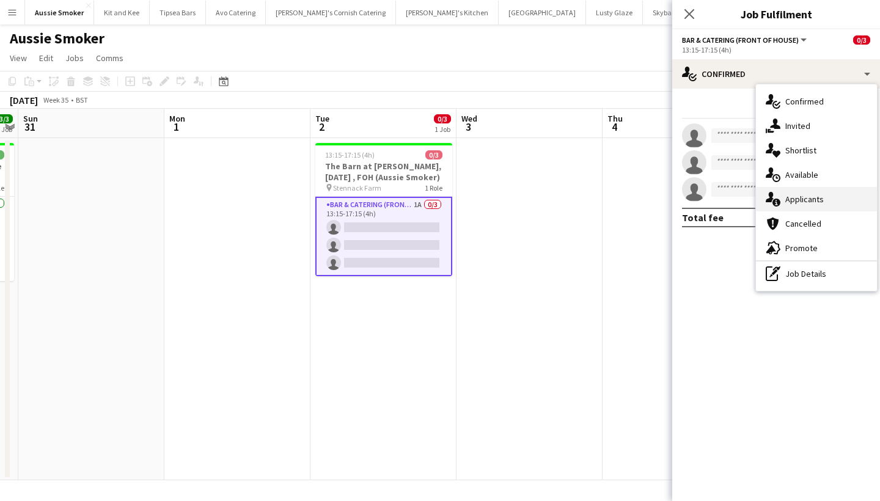
click at [806, 202] on div "single-neutral-actions-information Applicants" at bounding box center [816, 199] width 121 height 24
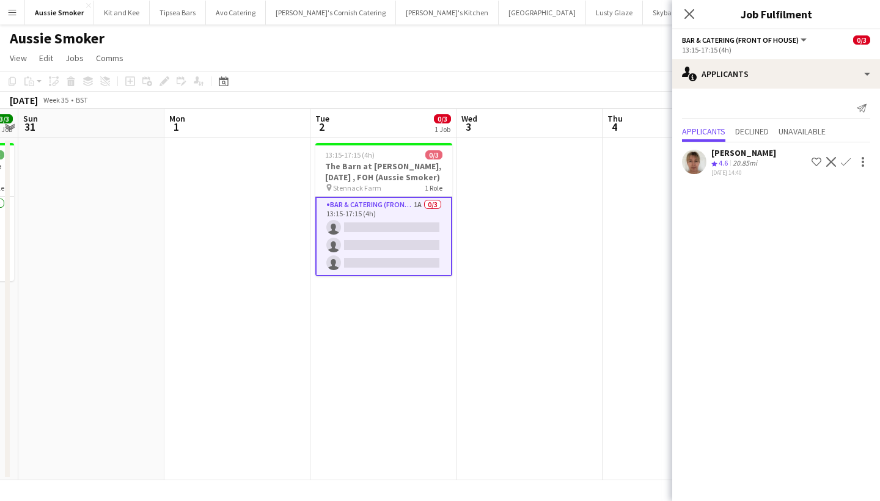
click at [843, 161] on app-icon "Confirm" at bounding box center [846, 162] width 10 height 10
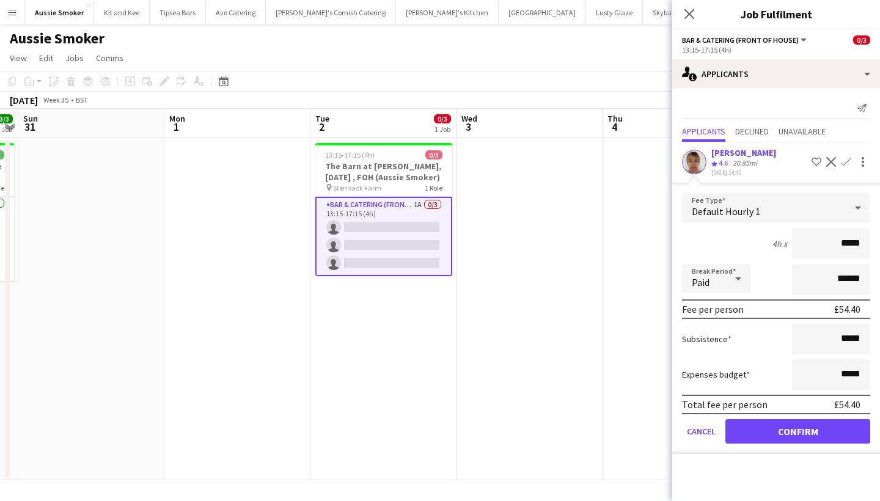
type input "******"
click at [794, 434] on button "Confirm" at bounding box center [797, 431] width 145 height 24
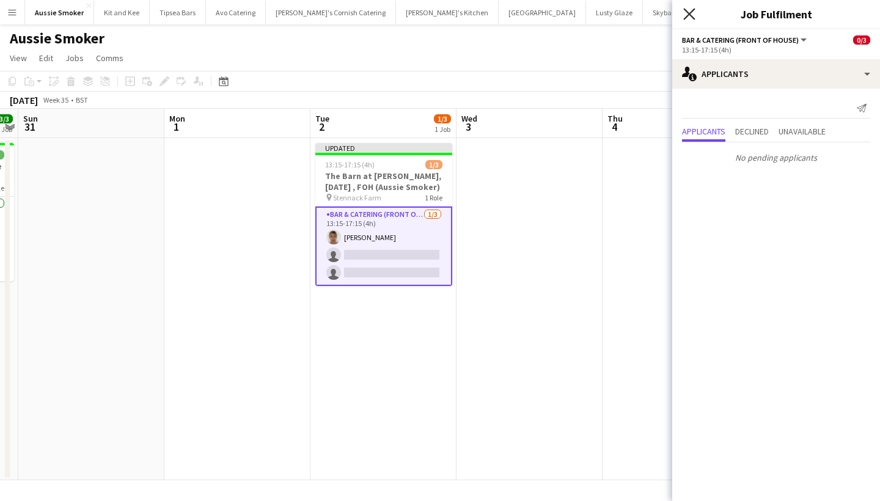
click at [687, 15] on icon "Close pop-in" at bounding box center [689, 14] width 12 height 12
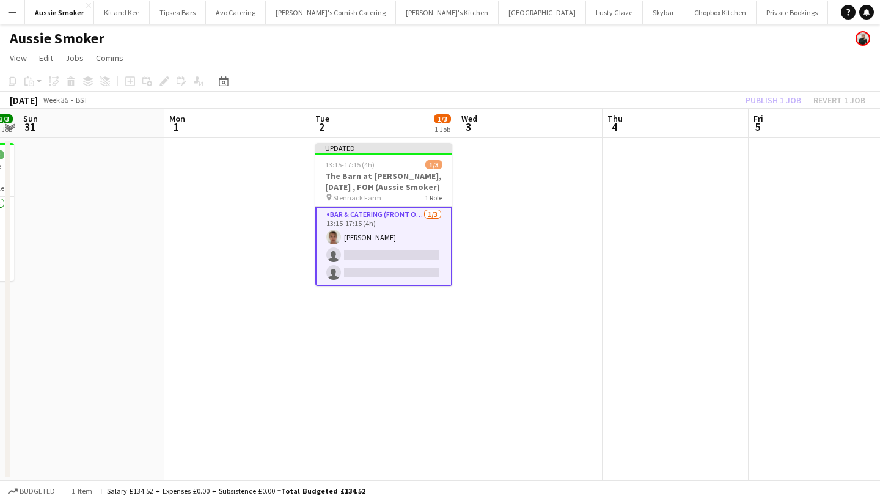
click at [781, 107] on div "Publish 1 job Revert 1 job" at bounding box center [805, 100] width 149 height 16
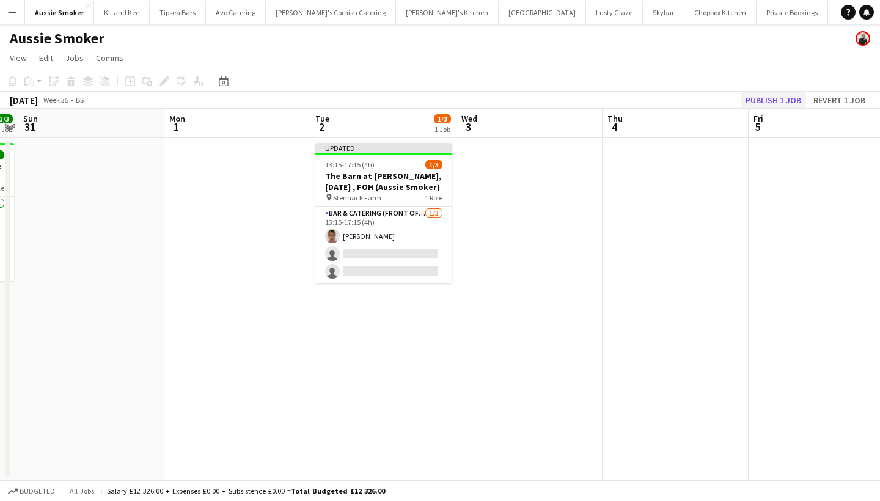
click at [775, 104] on button "Publish 1 job" at bounding box center [772, 100] width 65 height 16
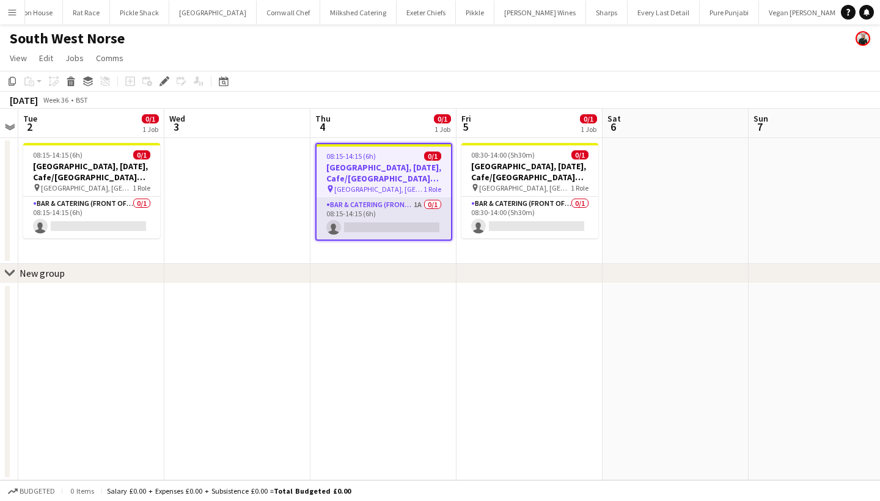
click at [405, 222] on app-card-role "Bar & Catering (Front of House) 1A 0/1 08:15-14:15 (6h) single-neutral-actions" at bounding box center [383, 219] width 134 height 42
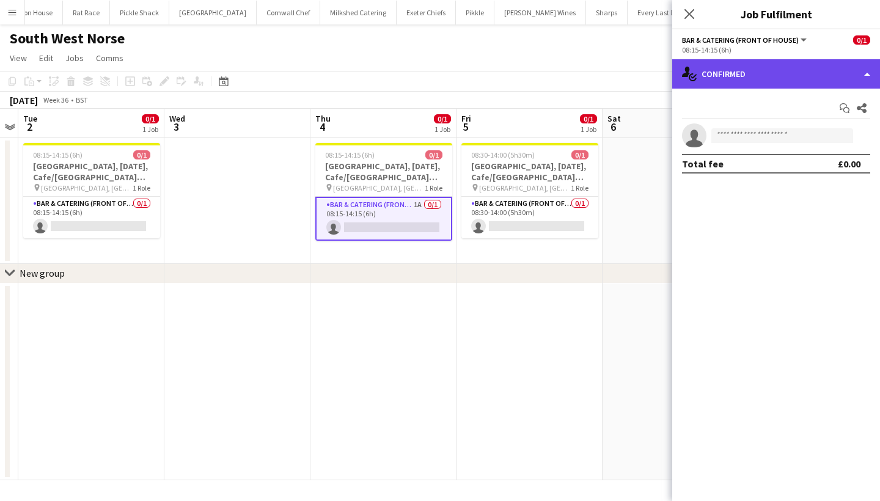
click at [720, 71] on div "single-neutral-actions-check-2 Confirmed" at bounding box center [776, 73] width 208 height 29
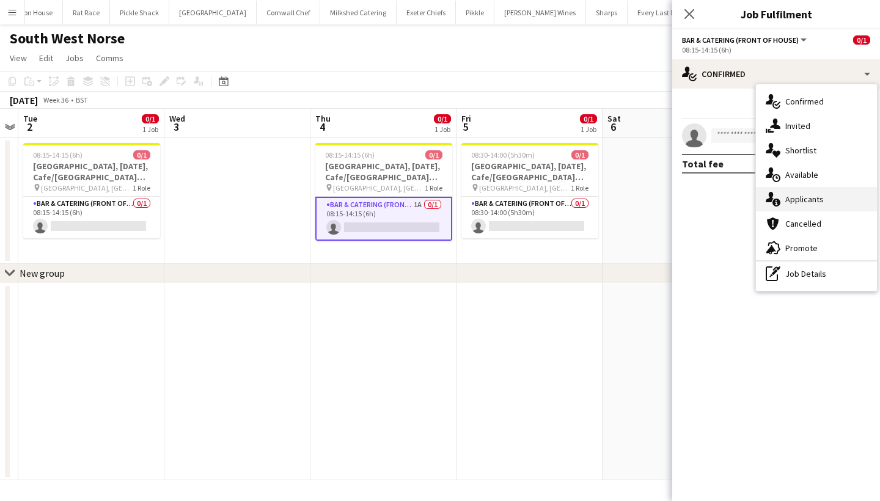
click at [773, 196] on icon at bounding box center [770, 197] width 8 height 10
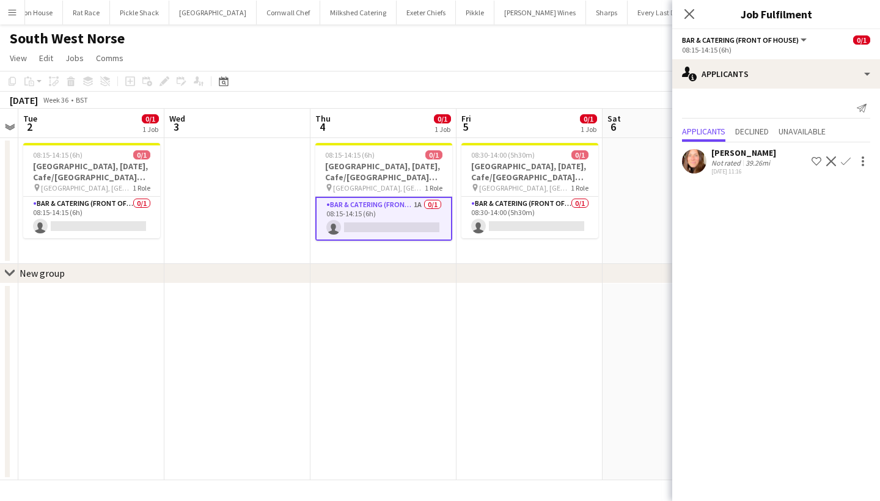
click at [847, 161] on app-icon "Confirm" at bounding box center [846, 161] width 10 height 10
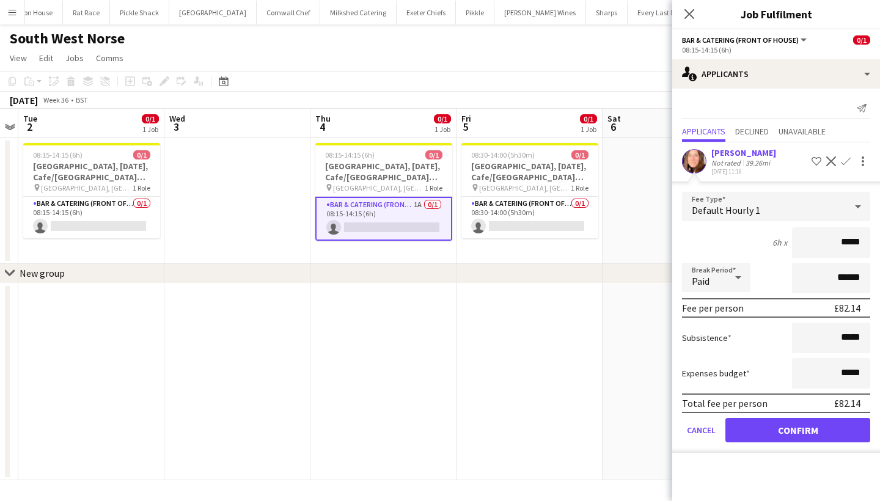
type input "******"
click at [807, 433] on button "Confirm" at bounding box center [797, 430] width 145 height 24
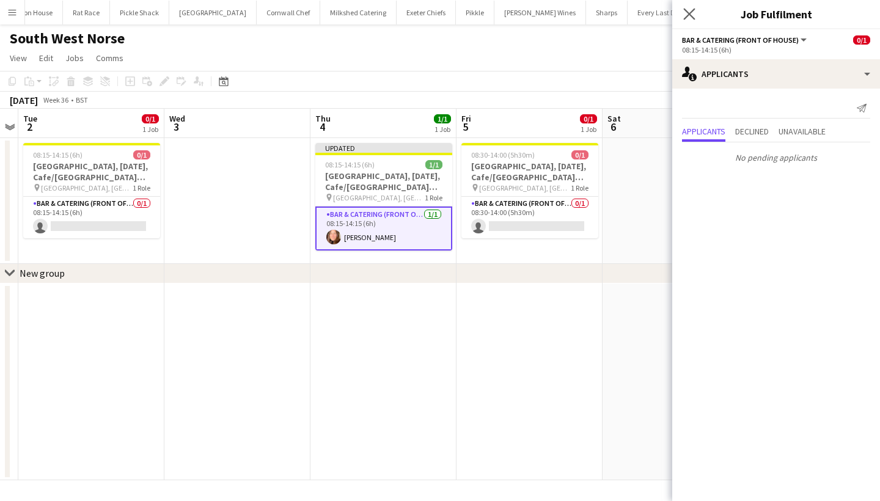
click at [690, 7] on app-icon "Close pop-in" at bounding box center [690, 14] width 18 height 18
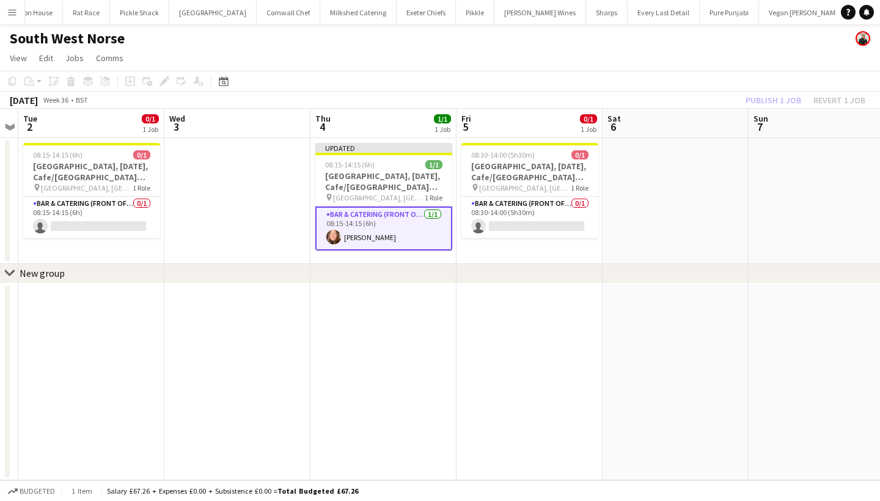
click at [782, 96] on div "Publish 1 job Revert 1 job" at bounding box center [805, 100] width 149 height 16
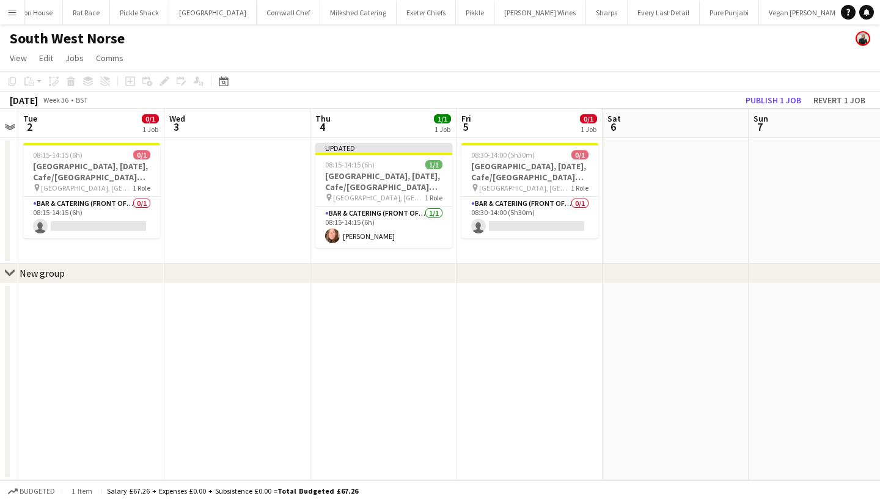
click at [782, 96] on button "Publish 1 job" at bounding box center [772, 100] width 65 height 16
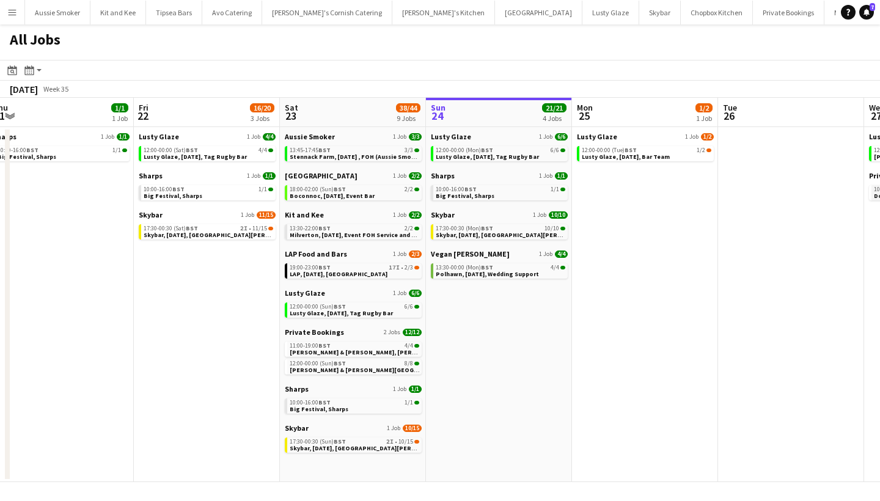
scroll to position [0, 287]
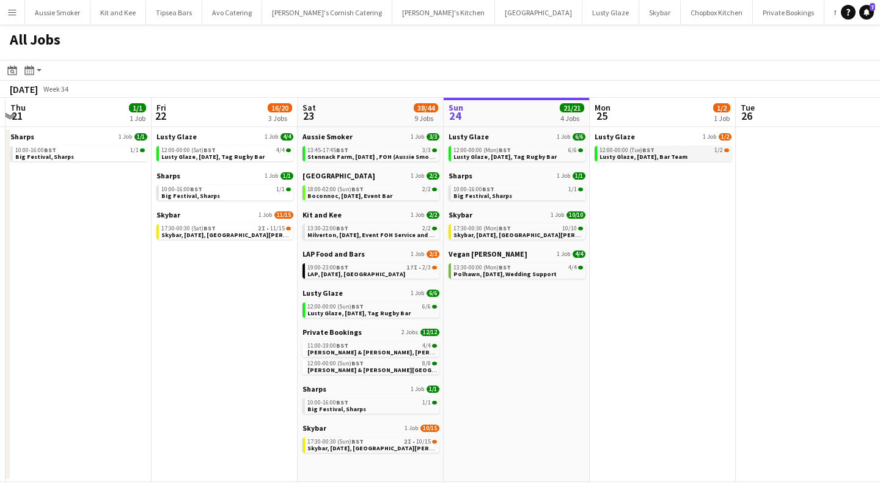
click at [638, 152] on span "12:00-00:00 (Tue) BST" at bounding box center [626, 150] width 55 height 6
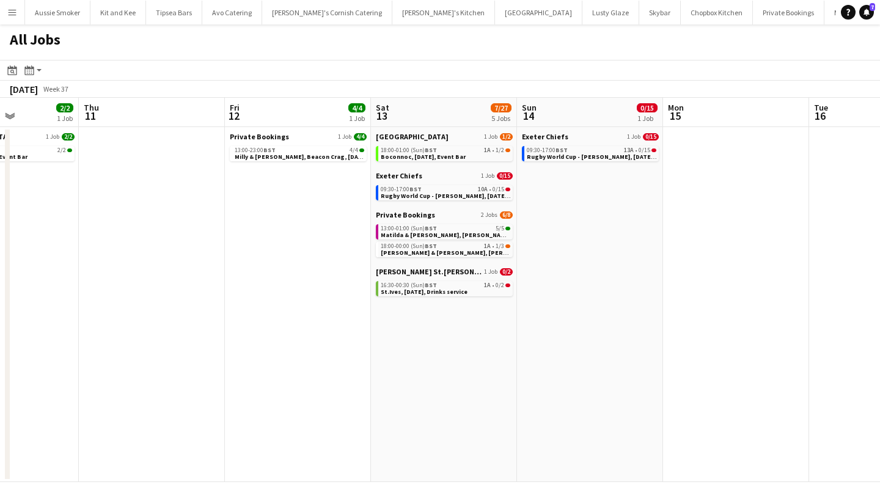
scroll to position [0, 364]
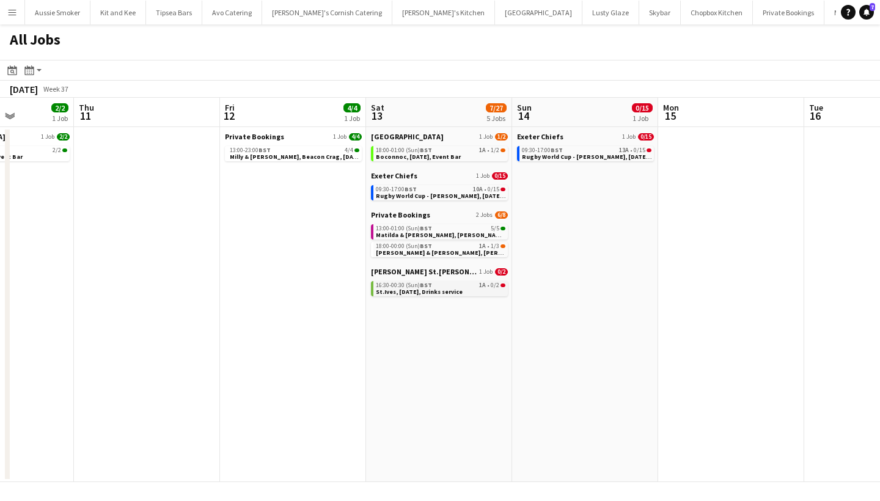
click at [451, 288] on span "St.Ives, 13th September, Drinks service" at bounding box center [419, 292] width 87 height 8
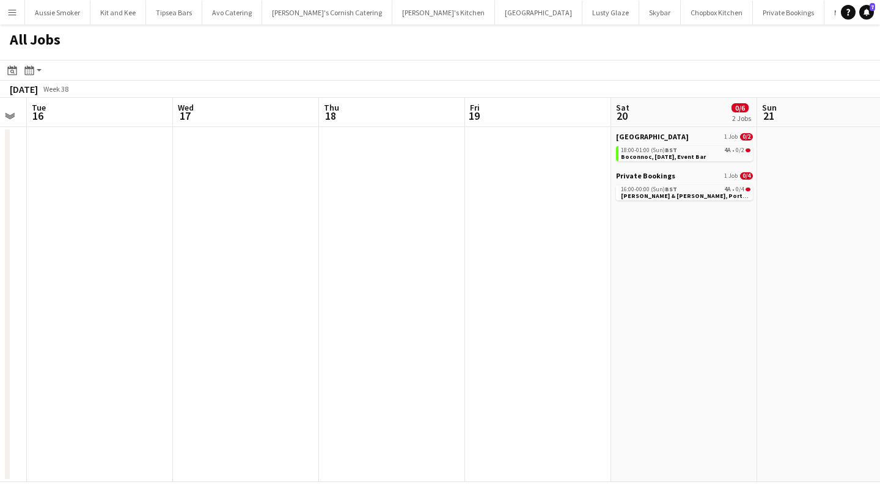
scroll to position [0, 412]
click at [696, 197] on span "Thomas & Katie, Portscatho, 20th September" at bounding box center [702, 196] width 165 height 8
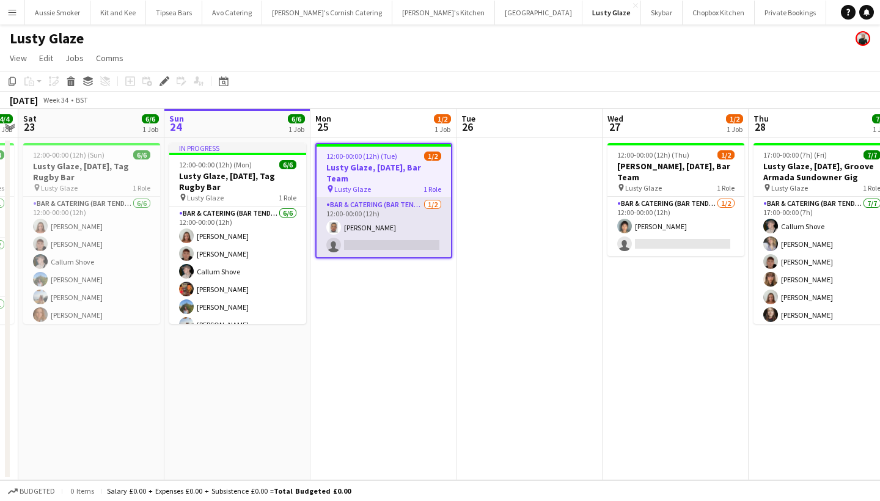
click at [360, 213] on app-card-role "Bar & Catering (Bar Tender) 1/2 12:00-00:00 (12h) Leila Tejeiro-Mason single-ne…" at bounding box center [383, 227] width 134 height 59
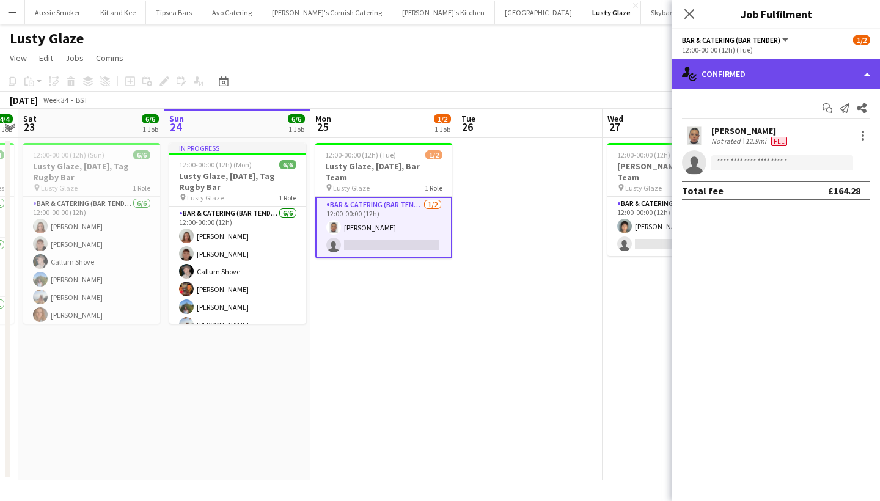
click at [751, 71] on div "single-neutral-actions-check-2 Confirmed" at bounding box center [776, 73] width 208 height 29
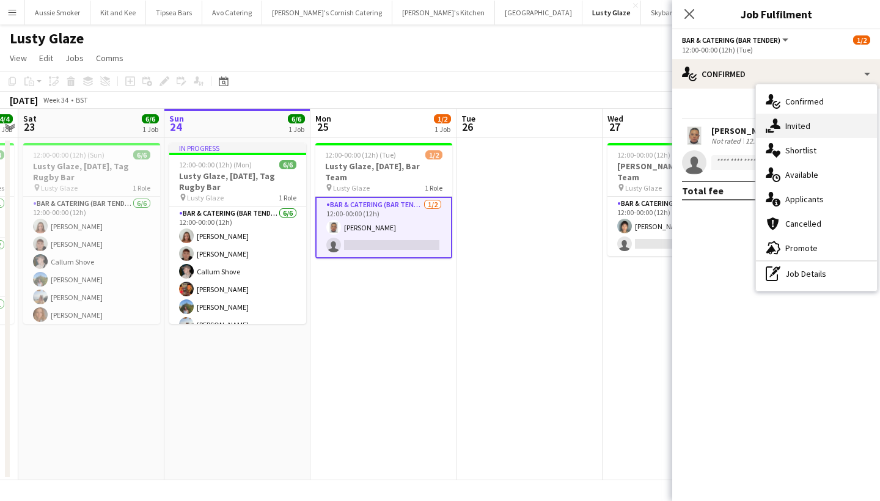
click at [781, 128] on div "single-neutral-actions-share-1 Invited" at bounding box center [816, 126] width 121 height 24
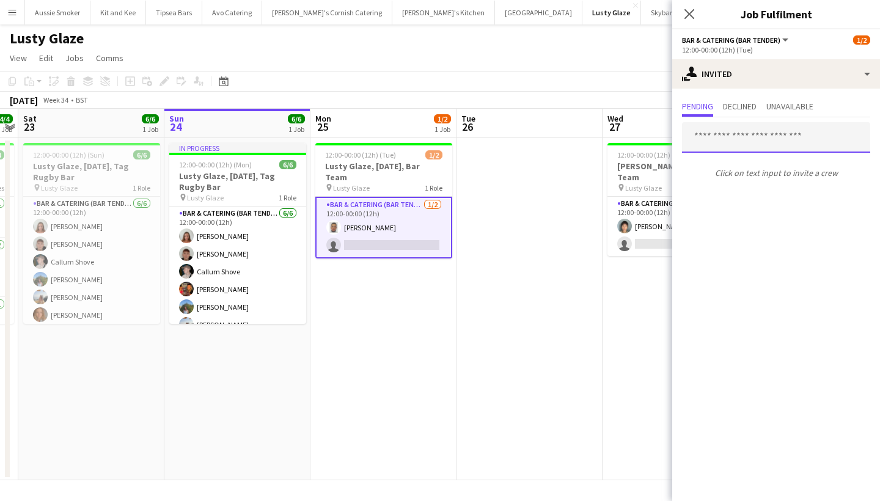
click at [718, 142] on input "text" at bounding box center [776, 137] width 188 height 31
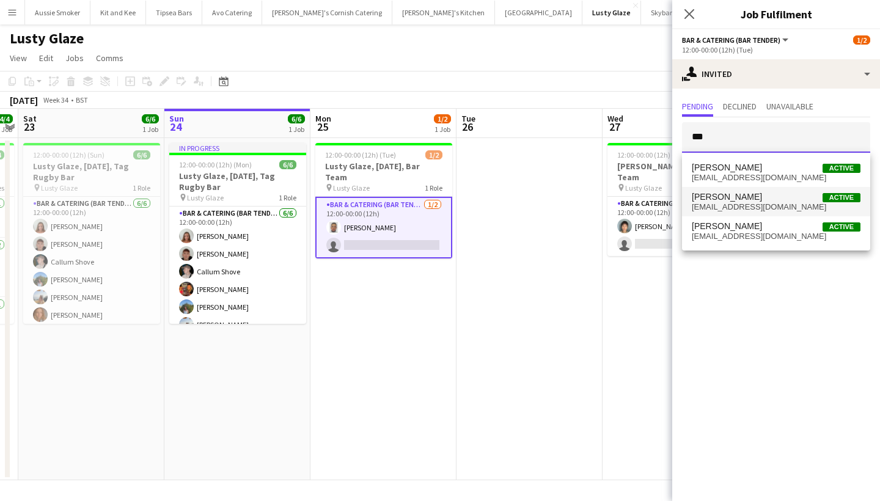
type input "***"
click at [736, 202] on span "domoniquejones91@gmail.com" at bounding box center [776, 207] width 169 height 10
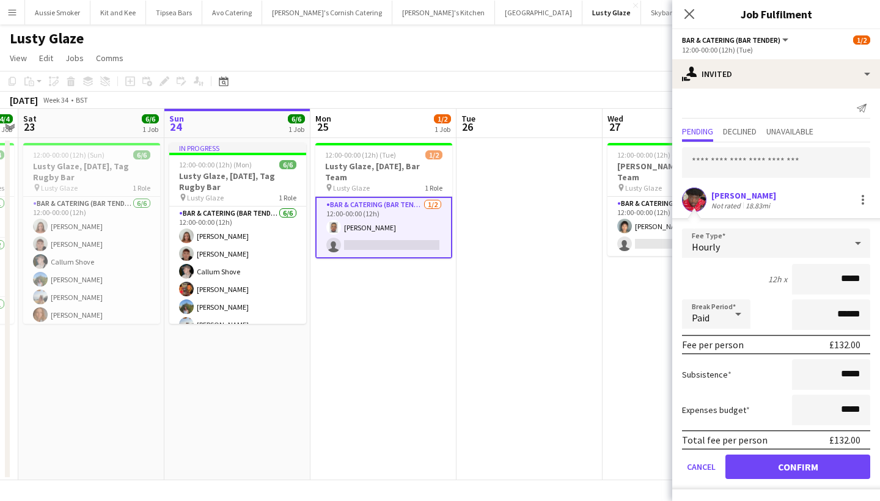
type input "******"
click at [784, 467] on button "Confirm" at bounding box center [797, 467] width 145 height 24
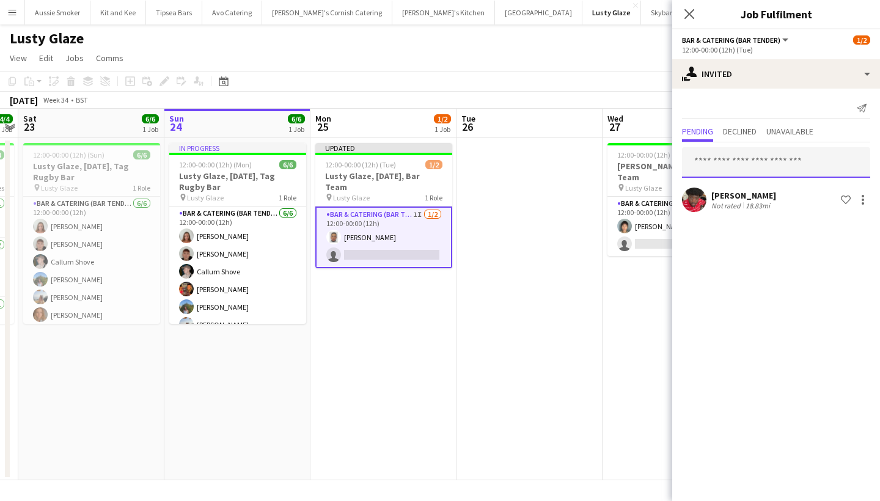
click at [755, 148] on input "text" at bounding box center [776, 162] width 188 height 31
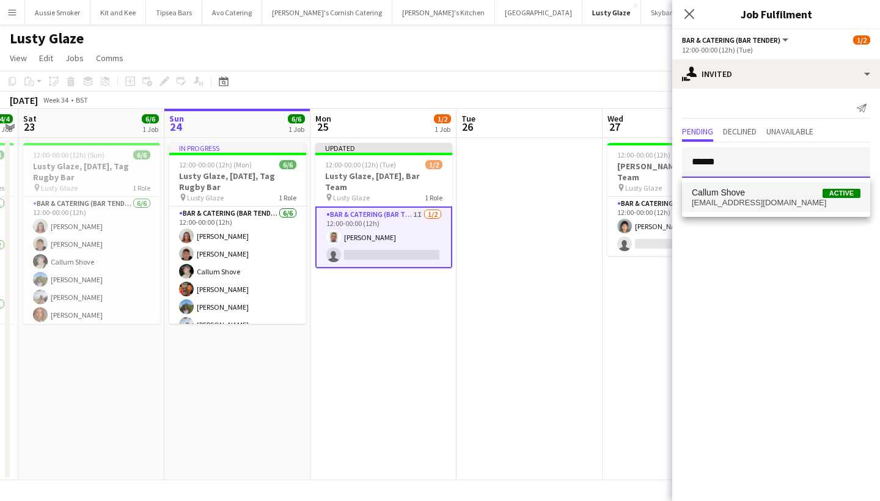
type input "******"
click at [797, 206] on span "callumshove@outlook.com" at bounding box center [776, 203] width 169 height 10
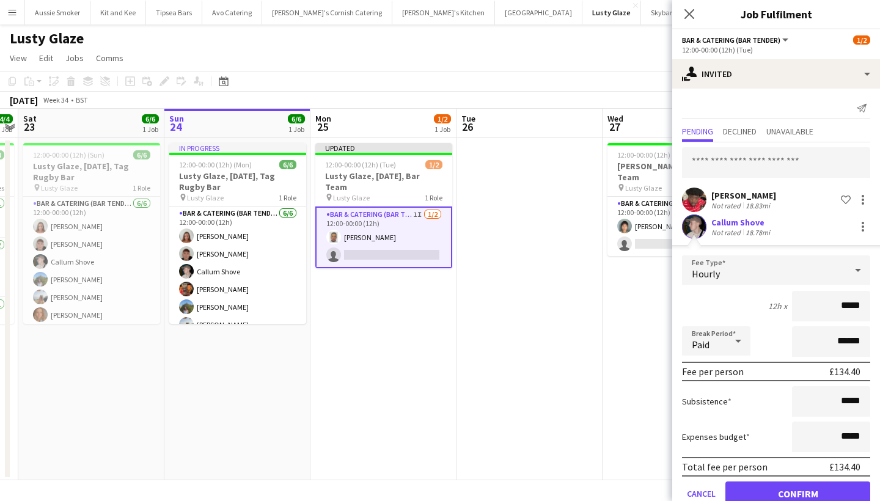
type input "******"
click at [795, 500] on button "Confirm" at bounding box center [797, 493] width 145 height 24
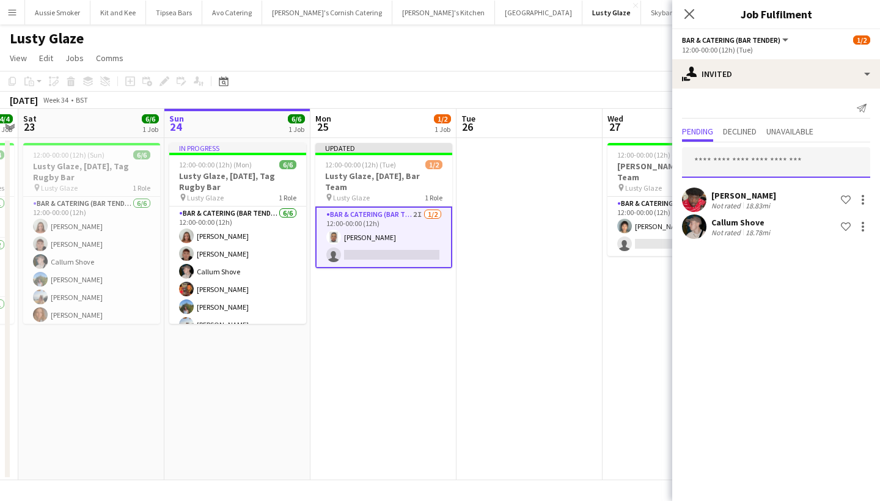
click at [744, 158] on input "text" at bounding box center [776, 162] width 188 height 31
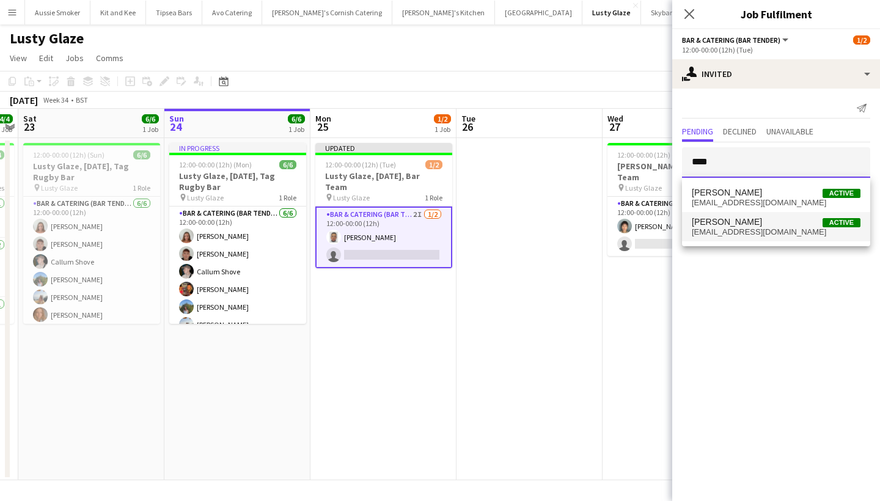
type input "****"
click at [750, 230] on span "domsid08@gmail.com" at bounding box center [776, 232] width 169 height 10
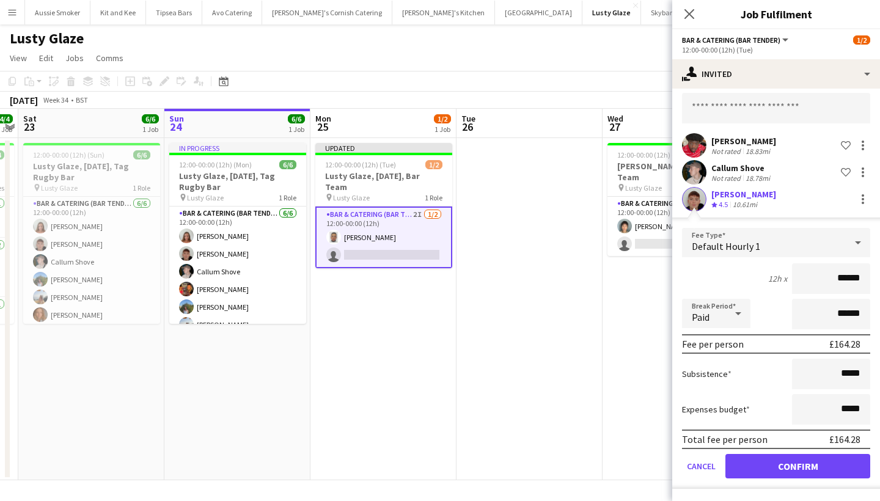
scroll to position [54, 0]
type input "******"
click at [778, 470] on button "Confirm" at bounding box center [797, 466] width 145 height 24
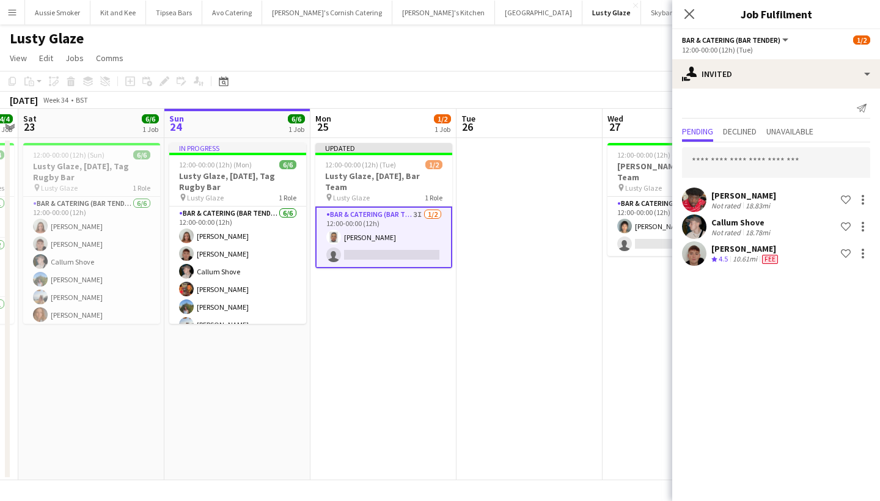
scroll to position [0, 0]
click at [741, 164] on input "text" at bounding box center [776, 162] width 188 height 31
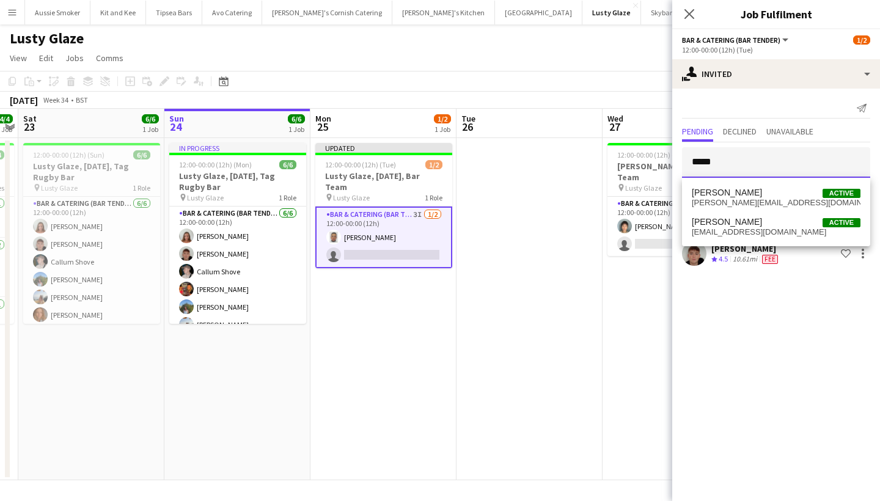
type input "*****"
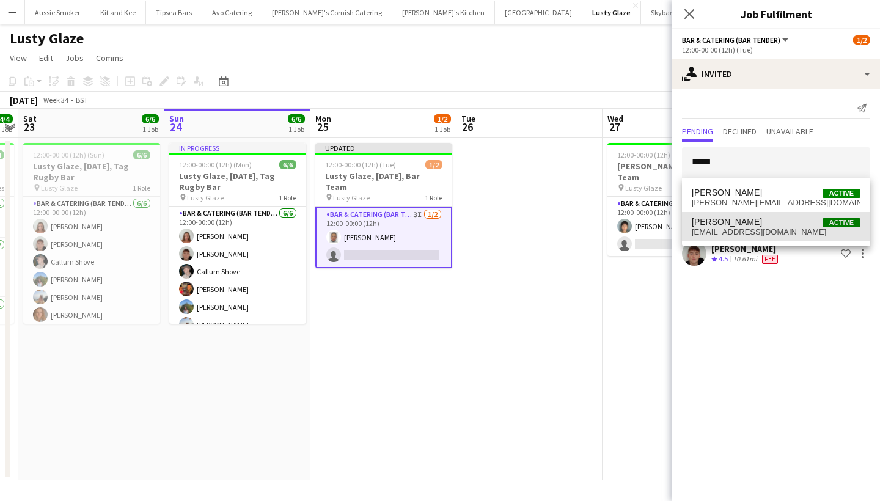
drag, startPoint x: 741, startPoint y: 164, endPoint x: 766, endPoint y: 235, distance: 75.7
click at [766, 237] on mat-option "Sarah Parker Active sarahbethp0903@outlook.com" at bounding box center [776, 226] width 188 height 29
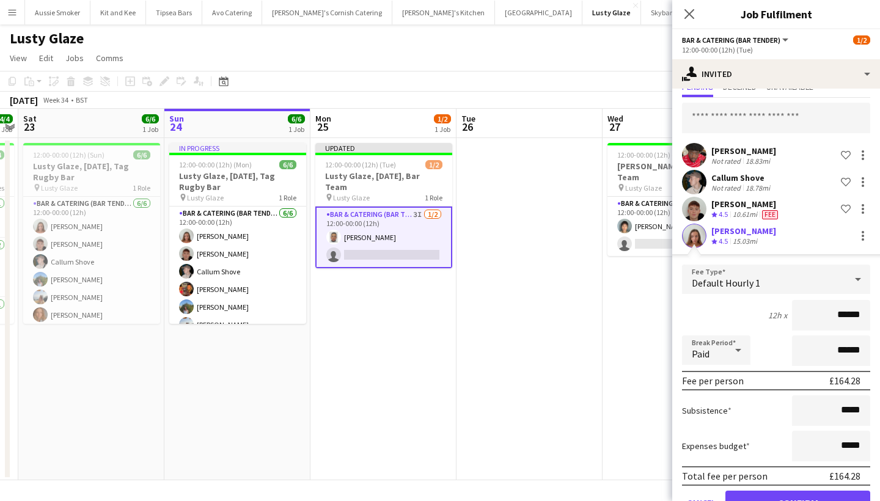
scroll to position [46, 0]
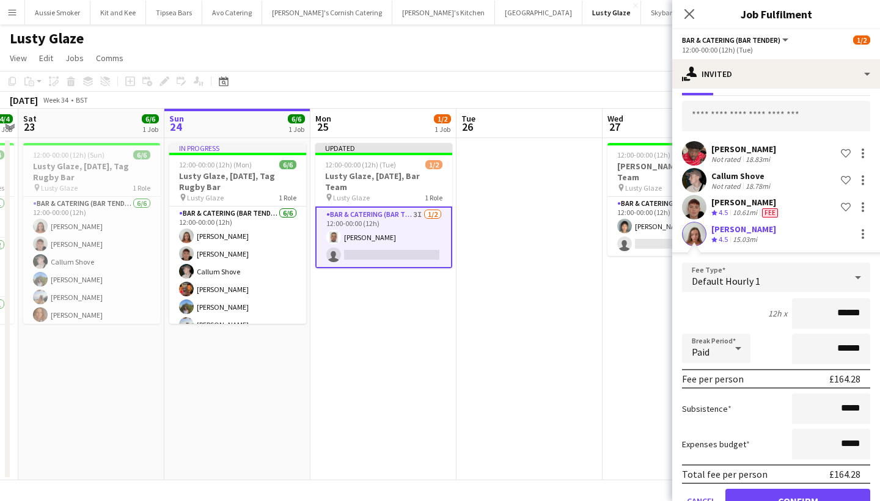
type input "******"
click at [781, 494] on button "Confirm" at bounding box center [797, 501] width 145 height 24
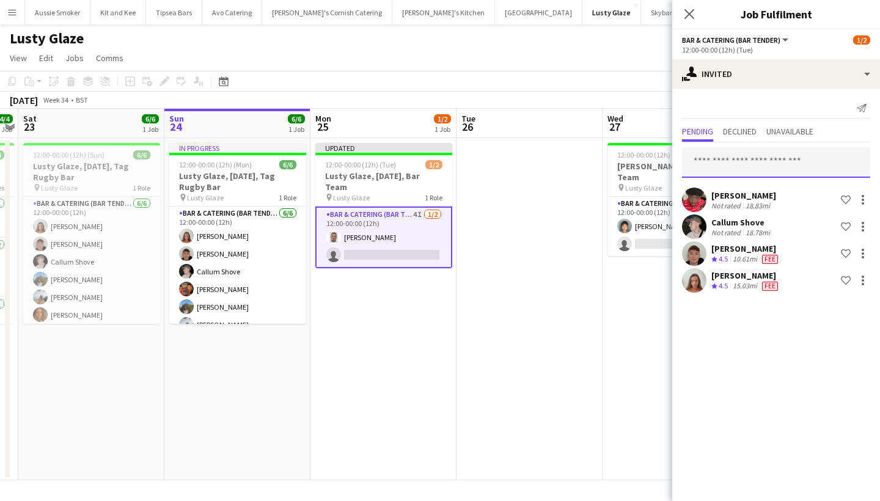
click at [758, 129] on mat-tab-group "Pending Declined Unavailable Domonique Jones Not rated 18.83mi Shortlist crew C…" at bounding box center [776, 209] width 208 height 172
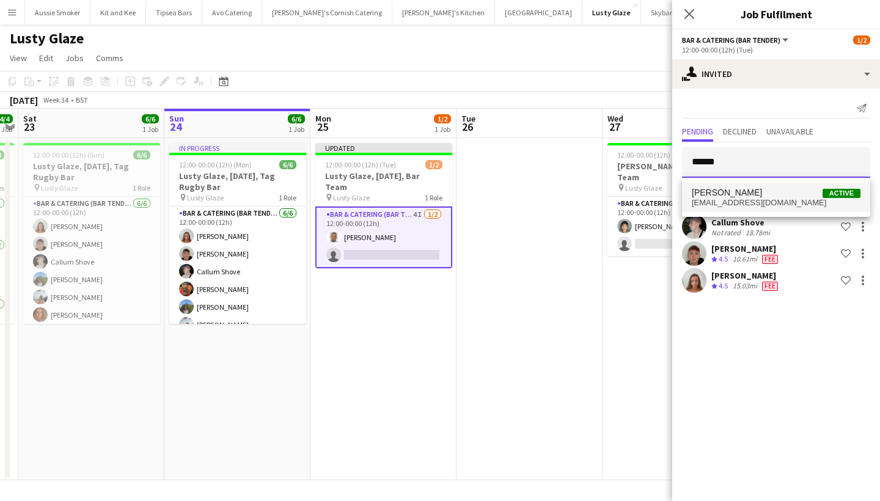
type input "******"
click at [784, 201] on span "jessiejoyholmes@gmail.com" at bounding box center [776, 203] width 169 height 10
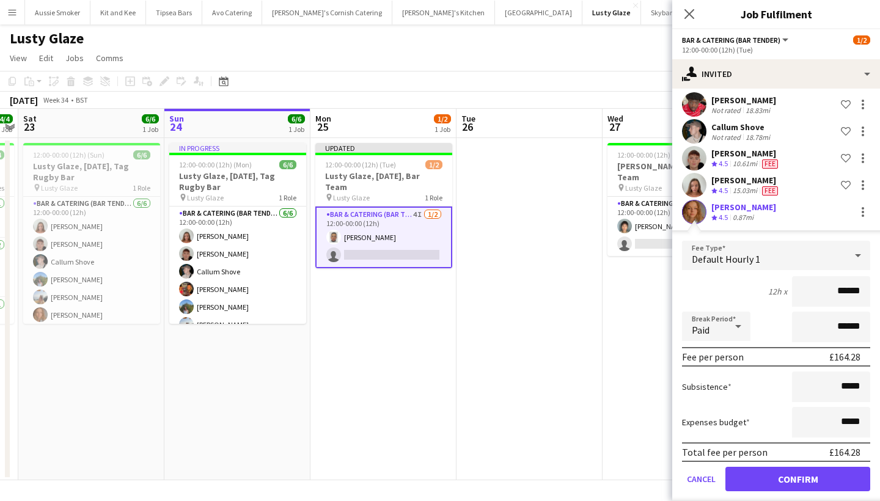
scroll to position [103, 0]
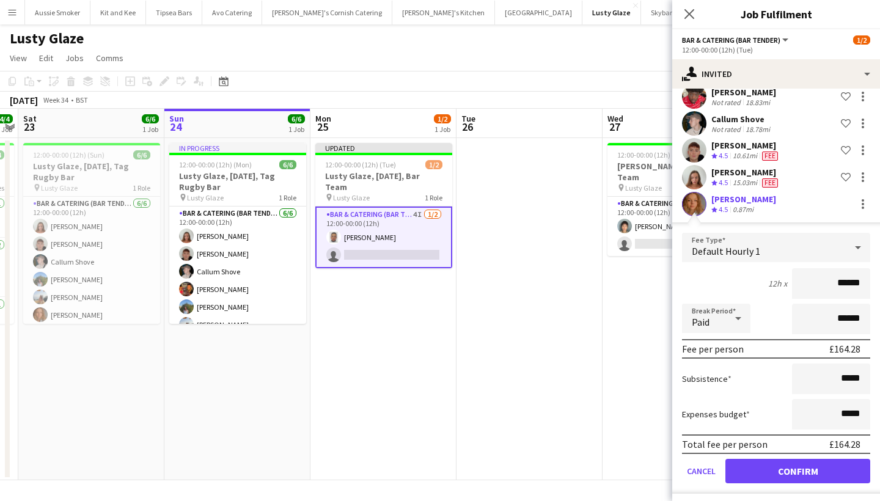
type input "******"
click at [791, 475] on button "Confirm" at bounding box center [797, 471] width 145 height 24
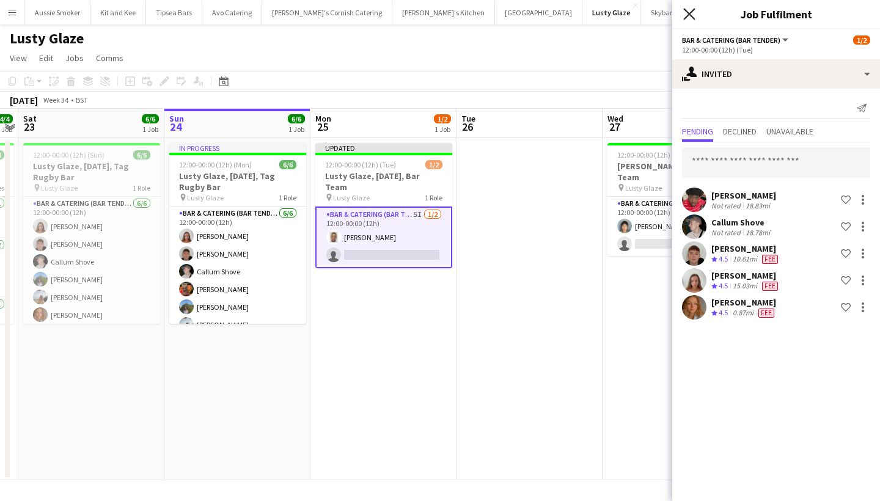
click at [684, 9] on icon at bounding box center [689, 14] width 12 height 12
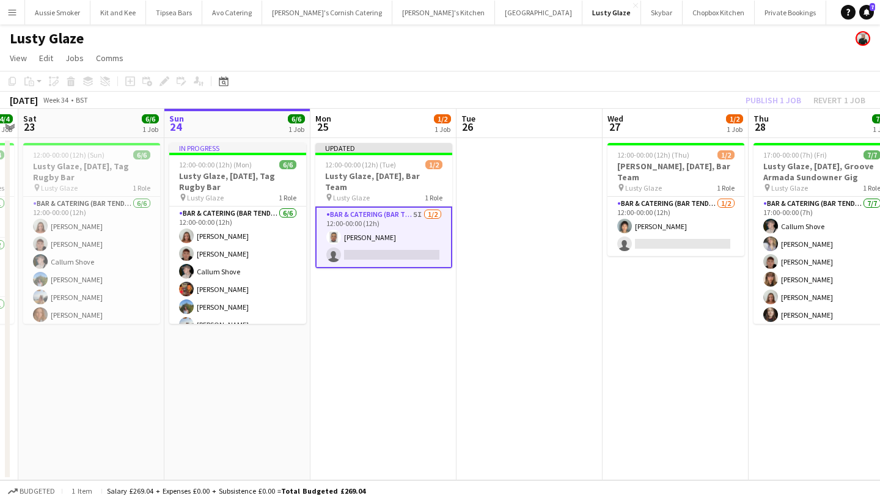
click at [753, 93] on div "Publish 1 job Revert 1 job" at bounding box center [805, 100] width 149 height 16
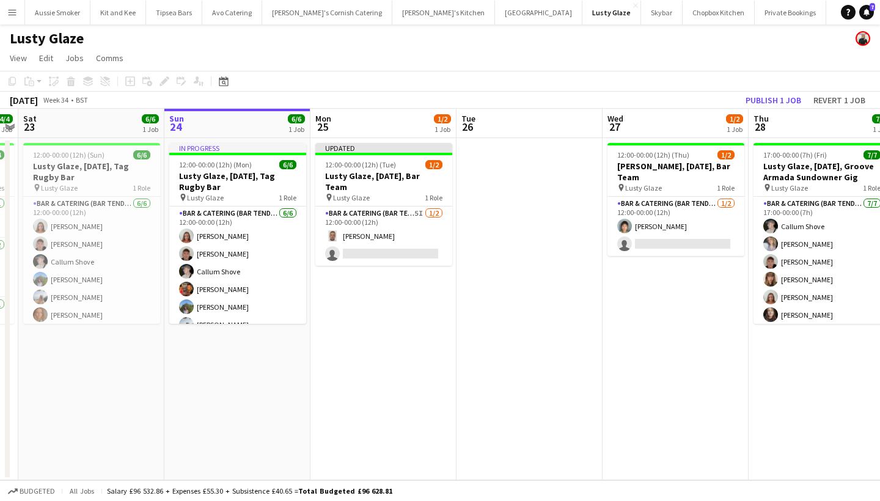
click at [753, 93] on button "Publish 1 job" at bounding box center [772, 100] width 65 height 16
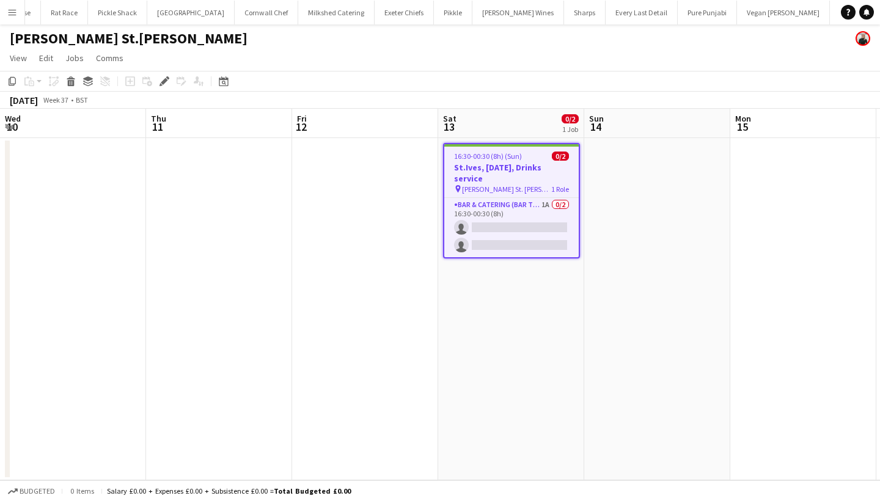
scroll to position [0, 974]
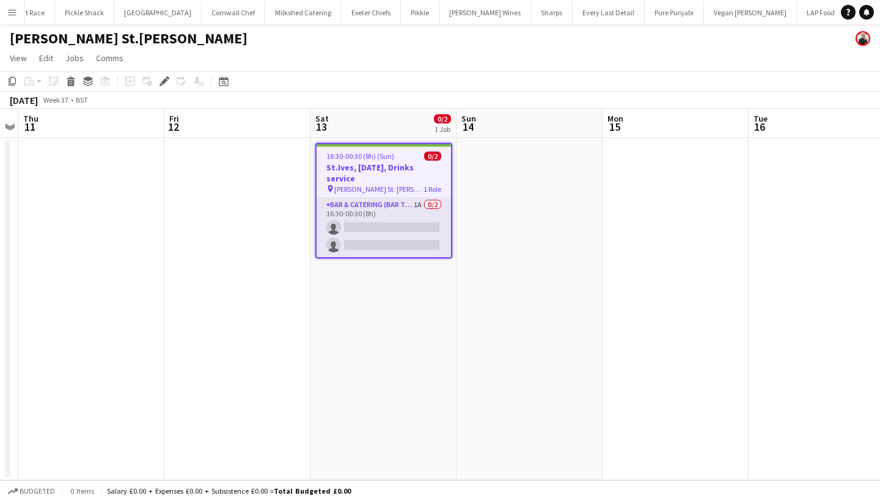
click at [393, 210] on app-card-role "Bar & Catering (Bar Tender) 1A 0/2 16:30-00:30 (8h) single-neutral-actions sing…" at bounding box center [383, 227] width 134 height 59
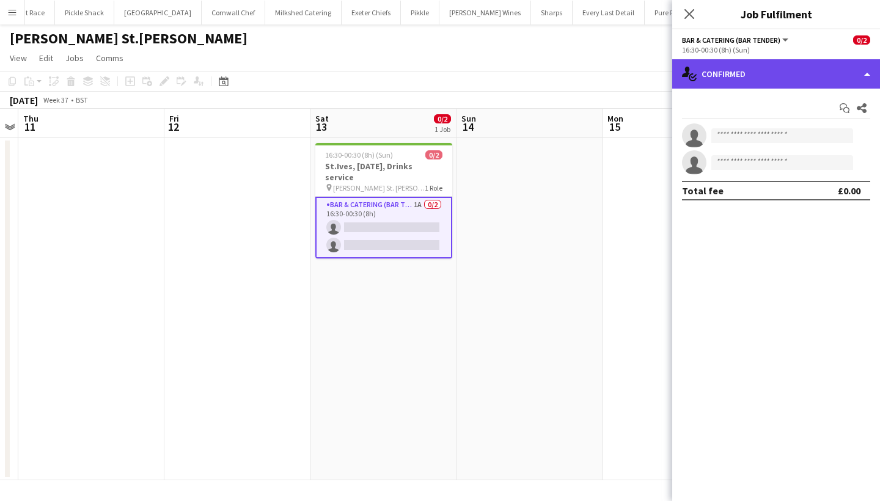
click at [781, 61] on div "single-neutral-actions-check-2 Confirmed" at bounding box center [776, 73] width 208 height 29
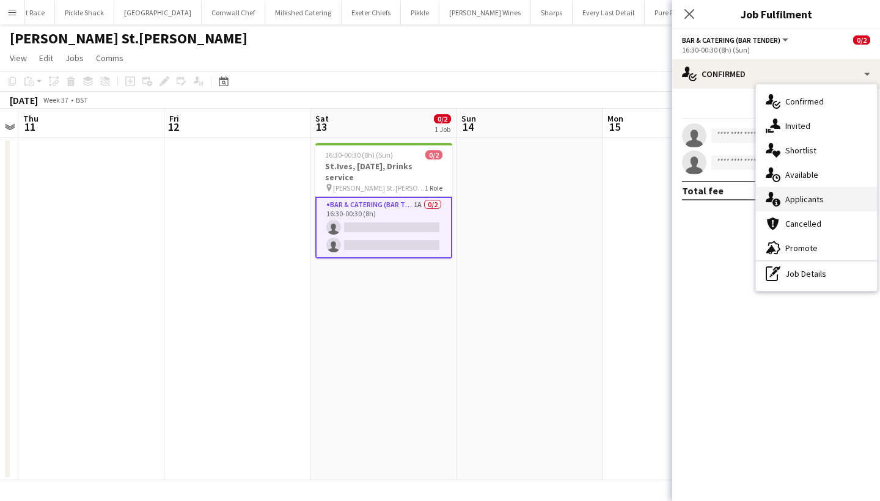
click at [795, 196] on div "single-neutral-actions-information Applicants" at bounding box center [816, 199] width 121 height 24
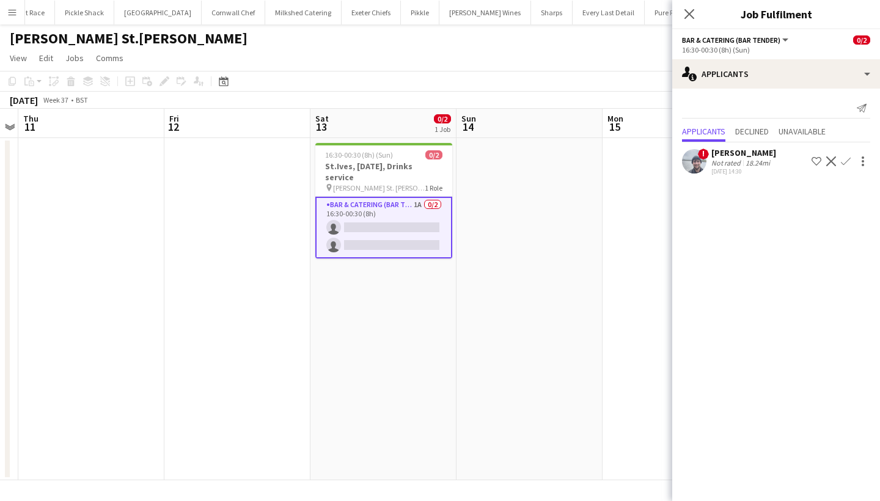
click at [851, 159] on button "Confirm" at bounding box center [845, 161] width 15 height 15
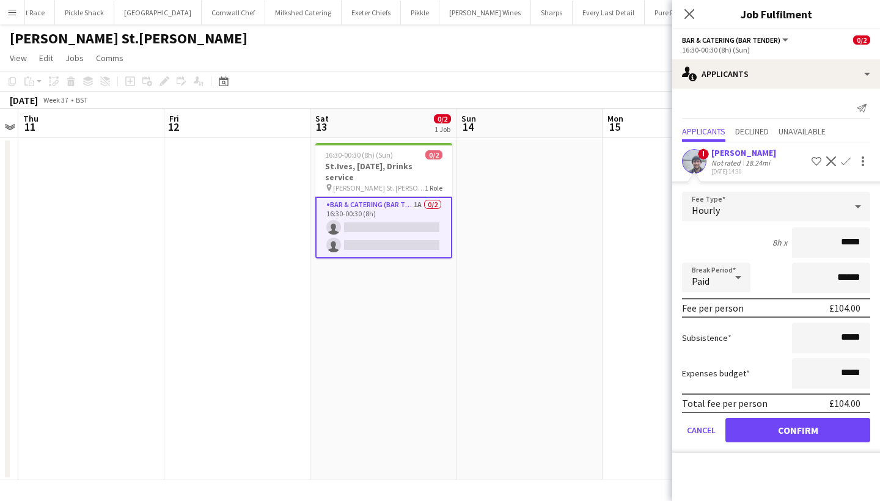
type input "******"
click at [805, 431] on button "Confirm" at bounding box center [797, 430] width 145 height 24
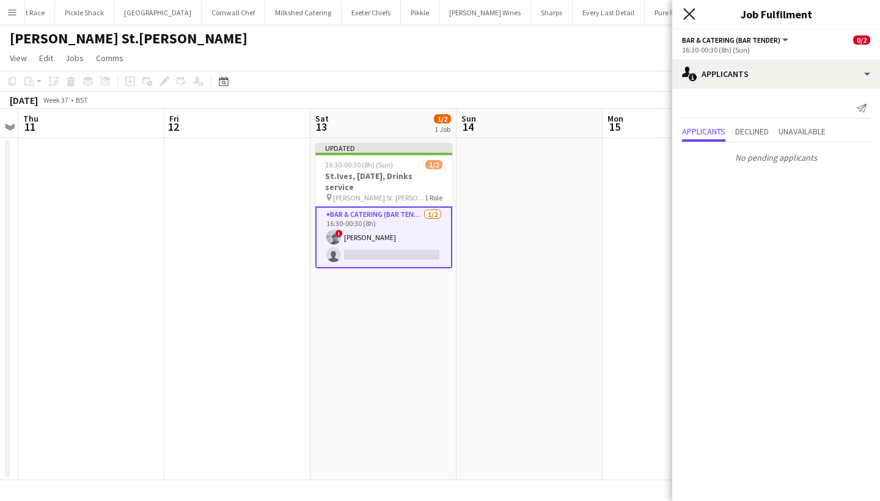
click at [690, 11] on icon "Close pop-in" at bounding box center [689, 14] width 12 height 12
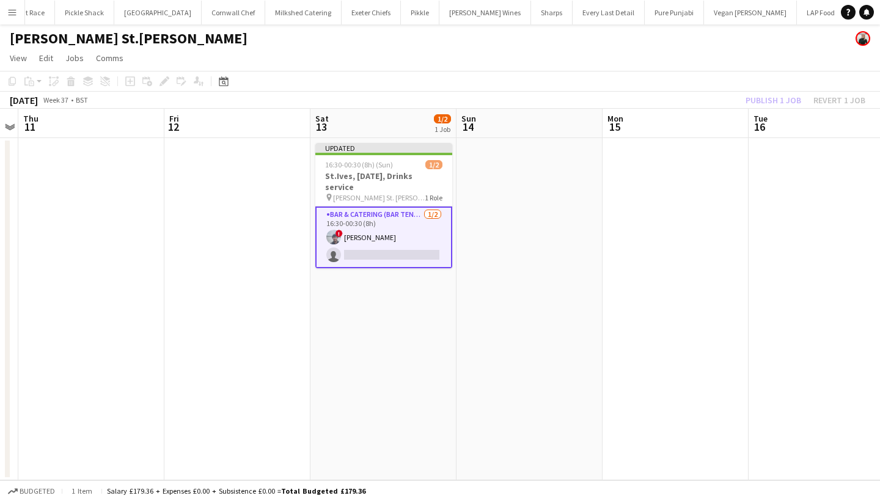
click at [778, 102] on div "Publish 1 job Revert 1 job" at bounding box center [805, 100] width 149 height 16
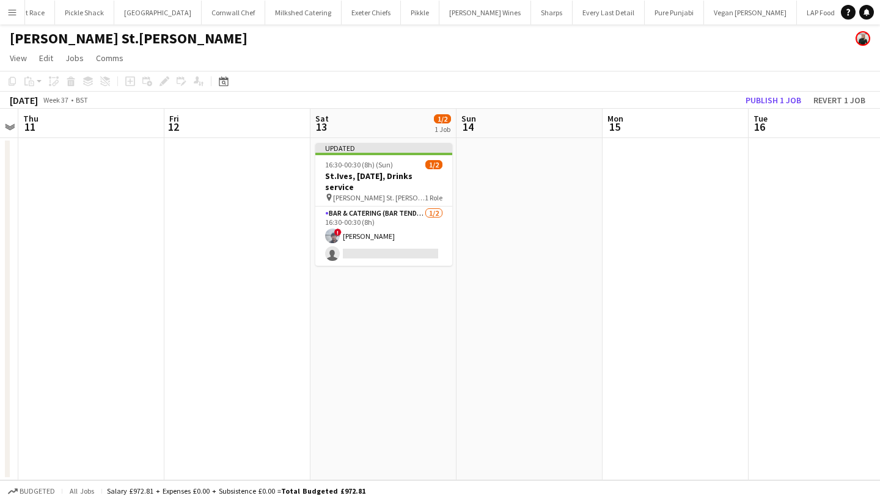
click at [778, 102] on button "Publish 1 job" at bounding box center [772, 100] width 65 height 16
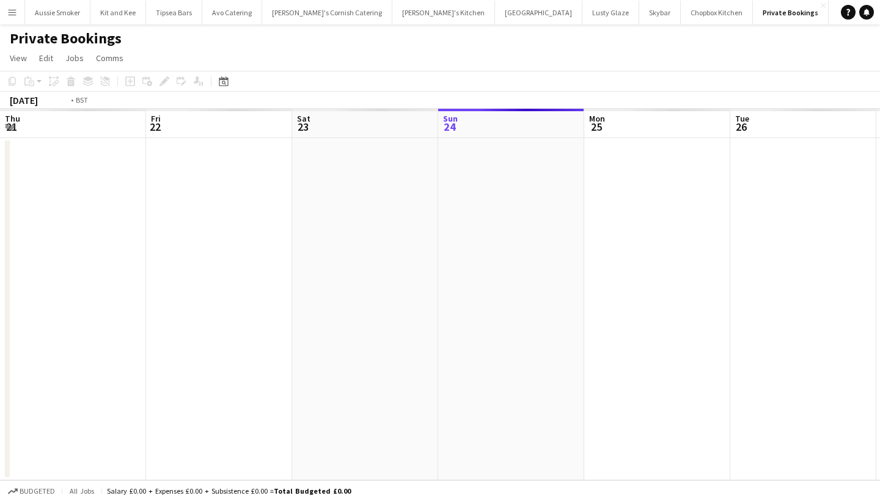
scroll to position [0, 420]
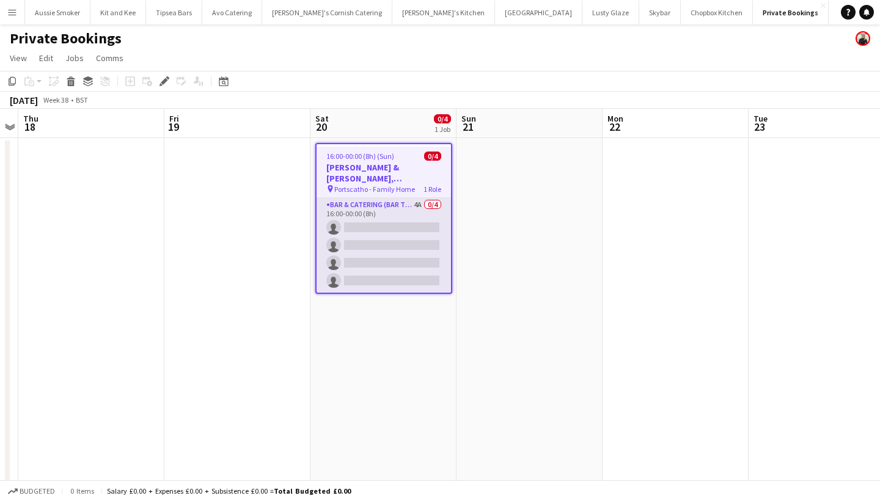
click at [370, 266] on app-card-role "Bar & Catering (Bar Tender) 4A 0/4 16:00-00:00 (8h) single-neutral-actions sing…" at bounding box center [383, 245] width 134 height 95
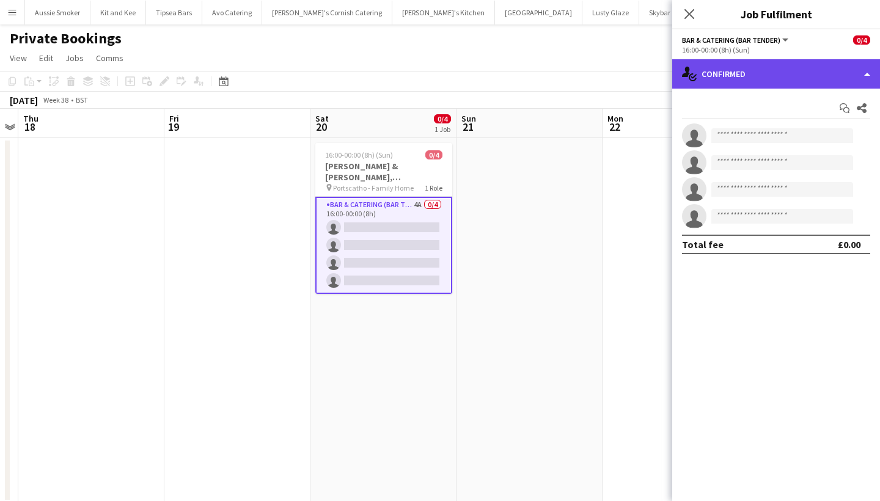
click at [710, 81] on div "single-neutral-actions-check-2 Confirmed" at bounding box center [776, 73] width 208 height 29
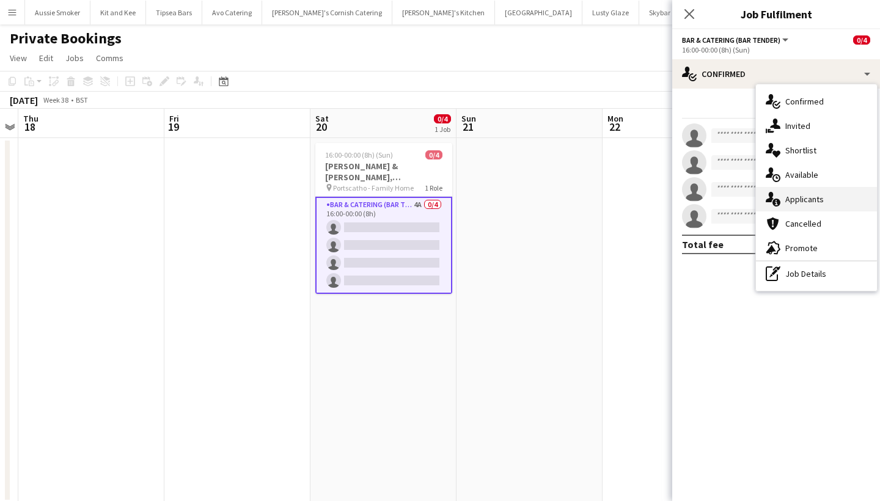
click at [789, 205] on div "single-neutral-actions-information Applicants" at bounding box center [816, 199] width 121 height 24
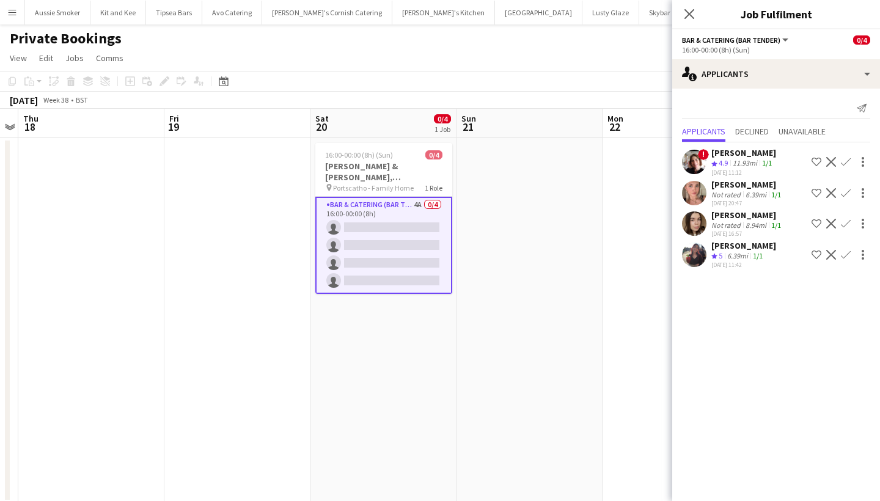
click at [849, 224] on app-icon "Confirm" at bounding box center [846, 224] width 10 height 10
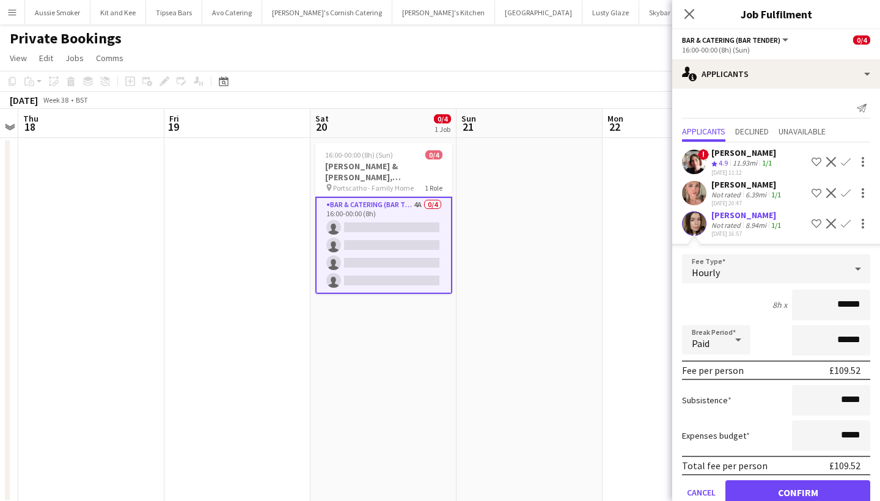
scroll to position [56, 0]
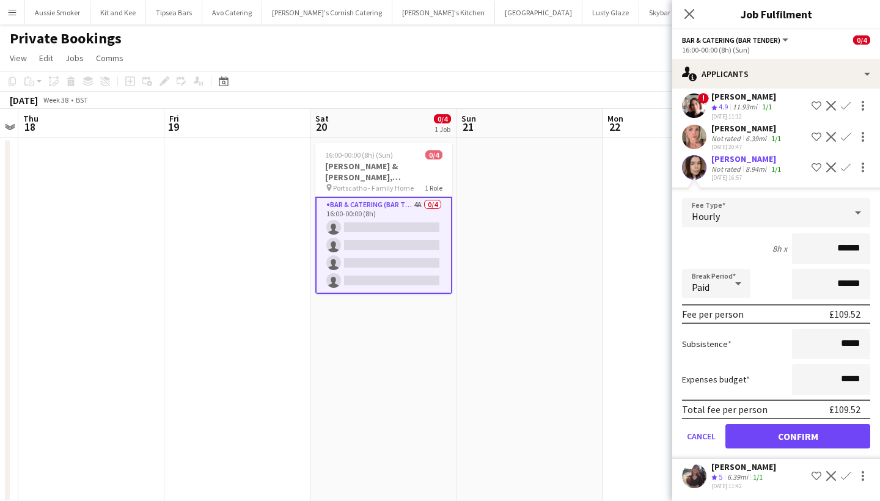
type input "******"
click at [823, 447] on button "Confirm" at bounding box center [797, 436] width 145 height 24
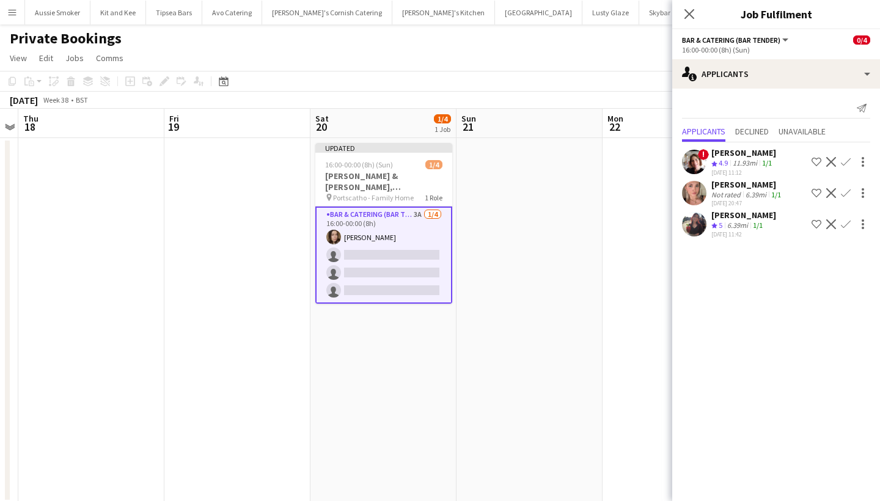
click at [847, 224] on app-icon "Confirm" at bounding box center [846, 224] width 10 height 10
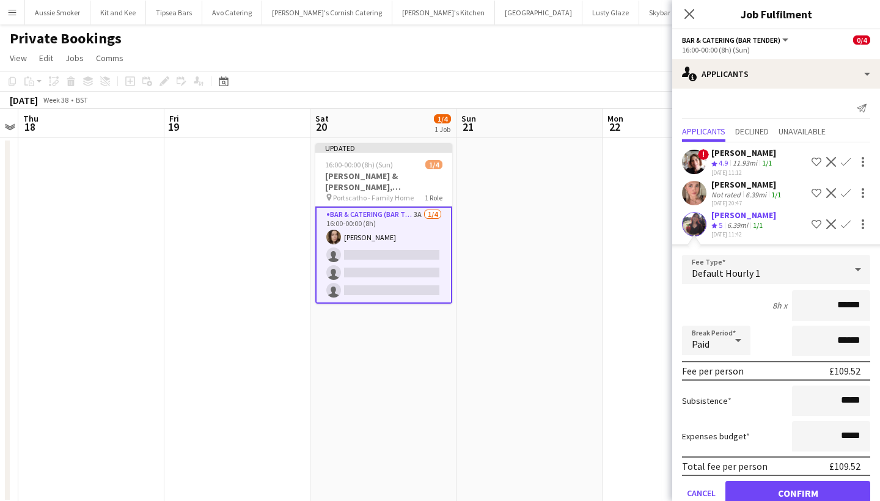
type input "******"
click at [776, 485] on button "Confirm" at bounding box center [797, 493] width 145 height 24
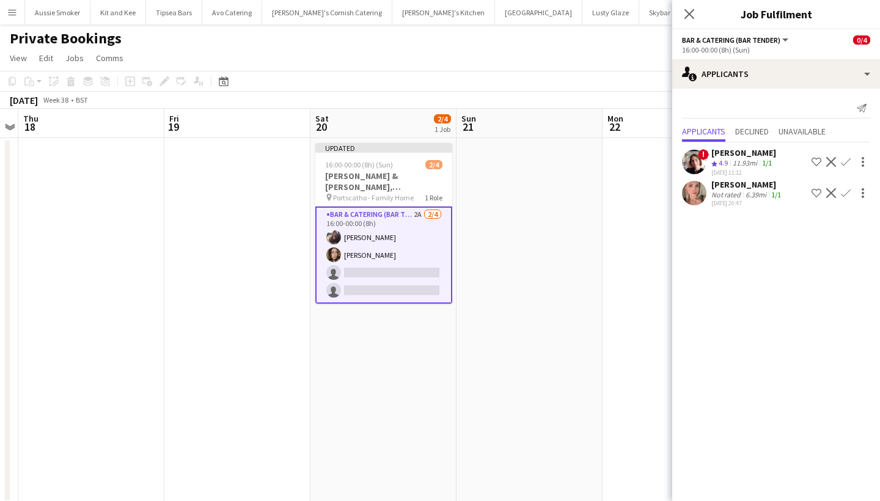
click at [844, 189] on app-icon "Confirm" at bounding box center [846, 193] width 10 height 10
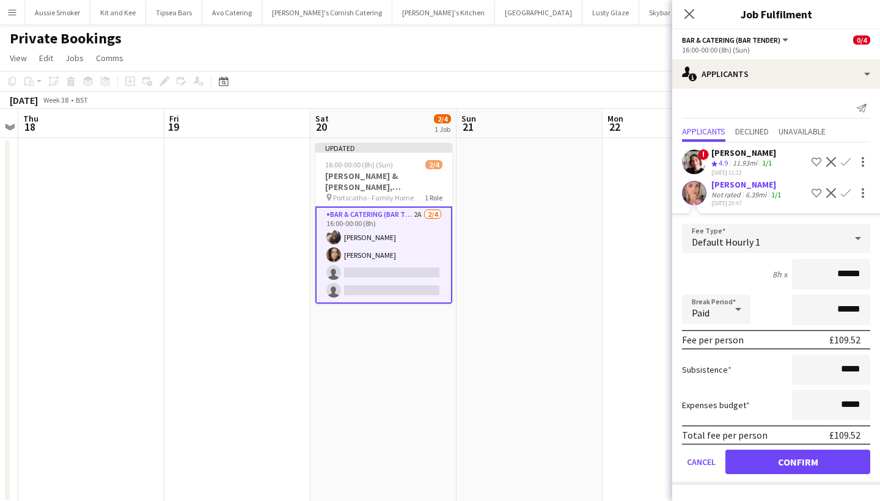
type input "******"
click at [801, 447] on form "Fee Type Default Hourly 1 8h x ****** Break Period Paid ****** Fee per person £…" at bounding box center [776, 354] width 208 height 261
click at [799, 454] on button "Confirm" at bounding box center [797, 462] width 145 height 24
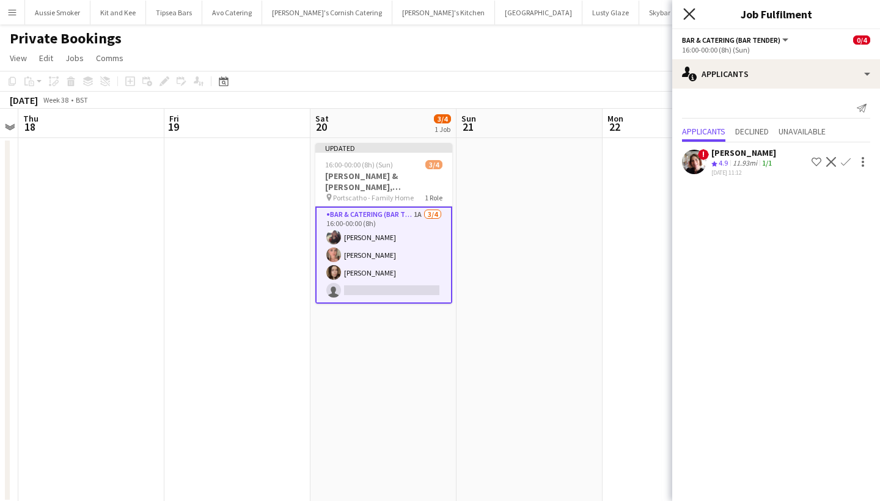
click at [691, 13] on icon "Close pop-in" at bounding box center [689, 14] width 12 height 12
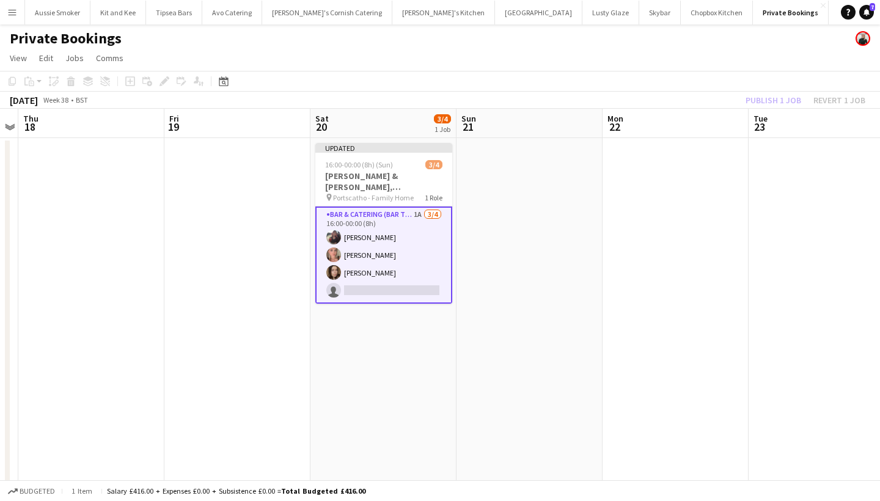
click at [779, 102] on div "Publish 1 job Revert 1 job" at bounding box center [805, 100] width 149 height 16
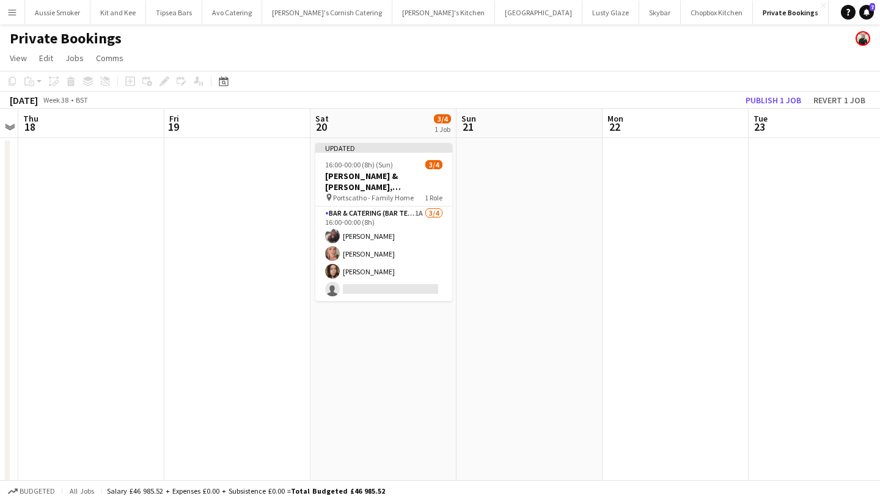
click at [779, 102] on button "Publish 1 job" at bounding box center [772, 100] width 65 height 16
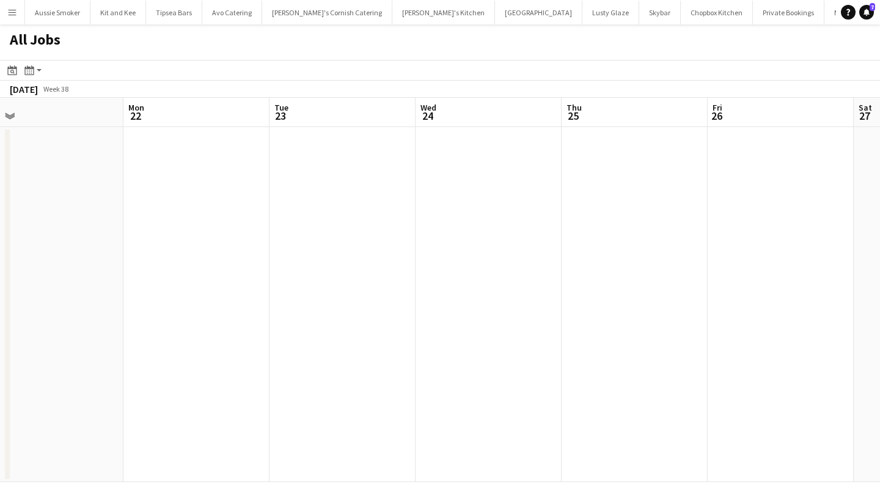
scroll to position [0, 313]
